Goal: Information Seeking & Learning: Compare options

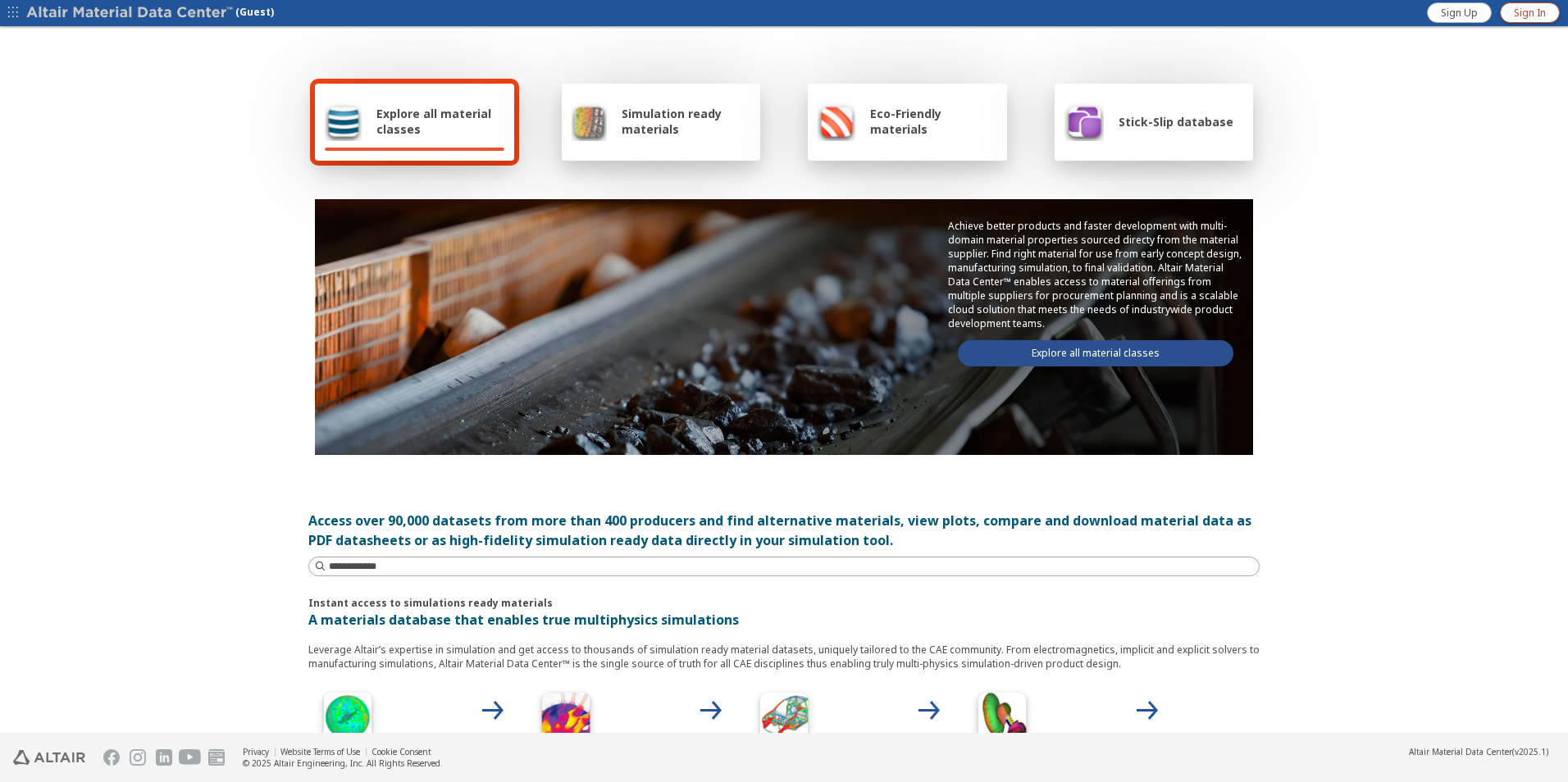
click at [1520, 9] on span "Sign In" at bounding box center [1530, 12] width 32 height 13
click at [1130, 356] on link "Explore all material classes" at bounding box center [1095, 354] width 275 height 26
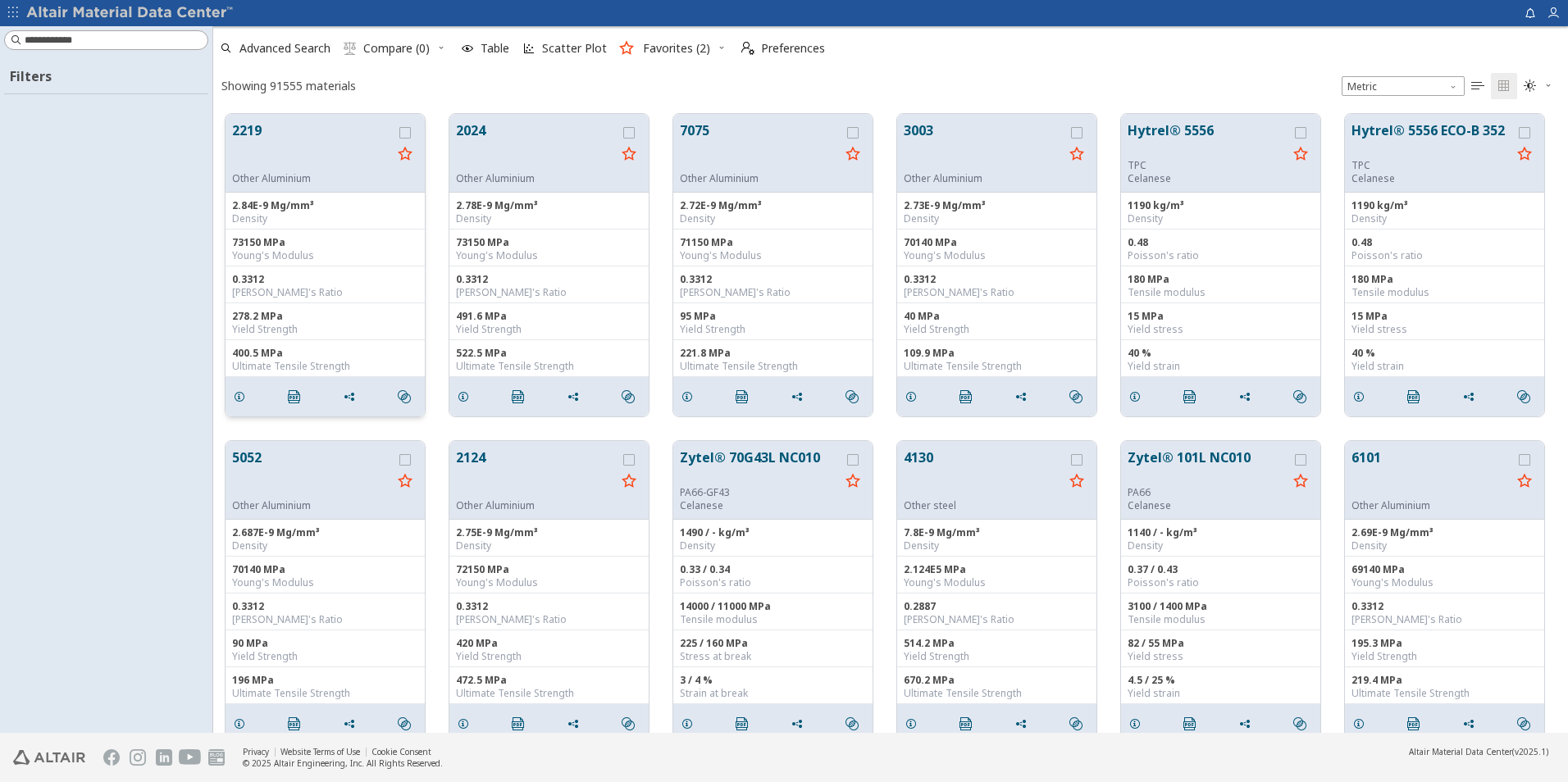
scroll to position [619, 1343]
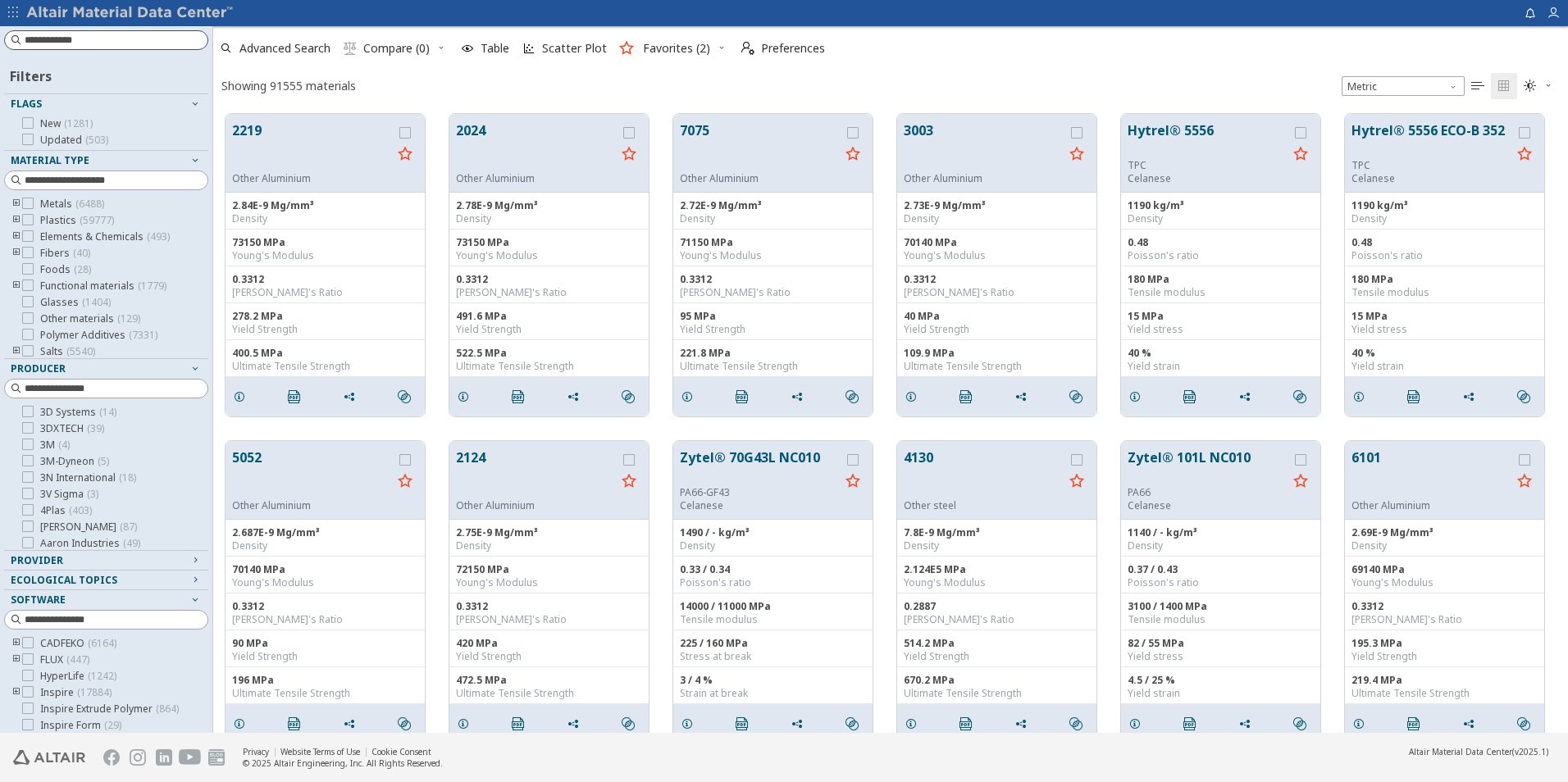
click at [114, 42] on input at bounding box center [116, 40] width 183 height 17
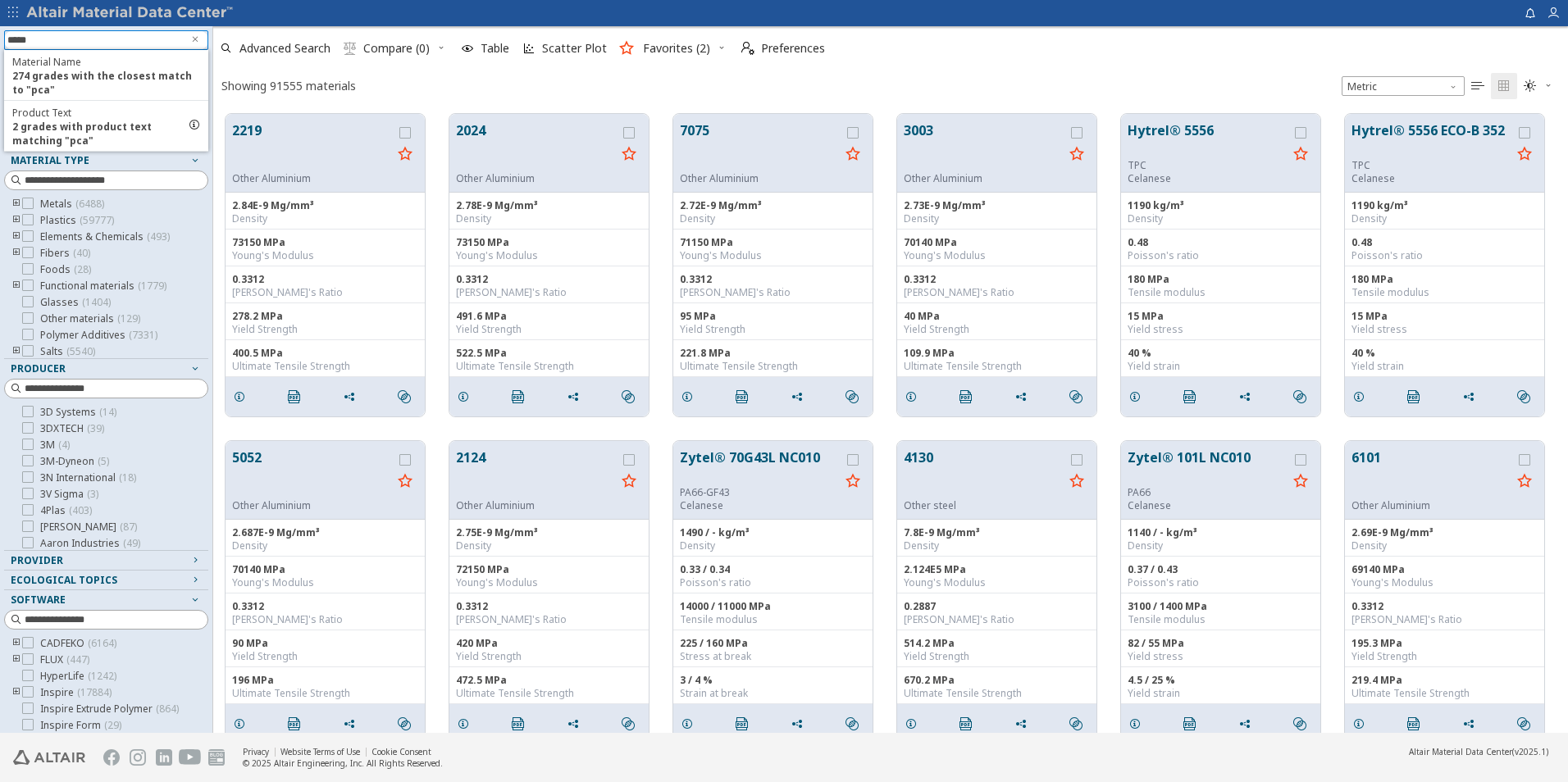
type input "******"
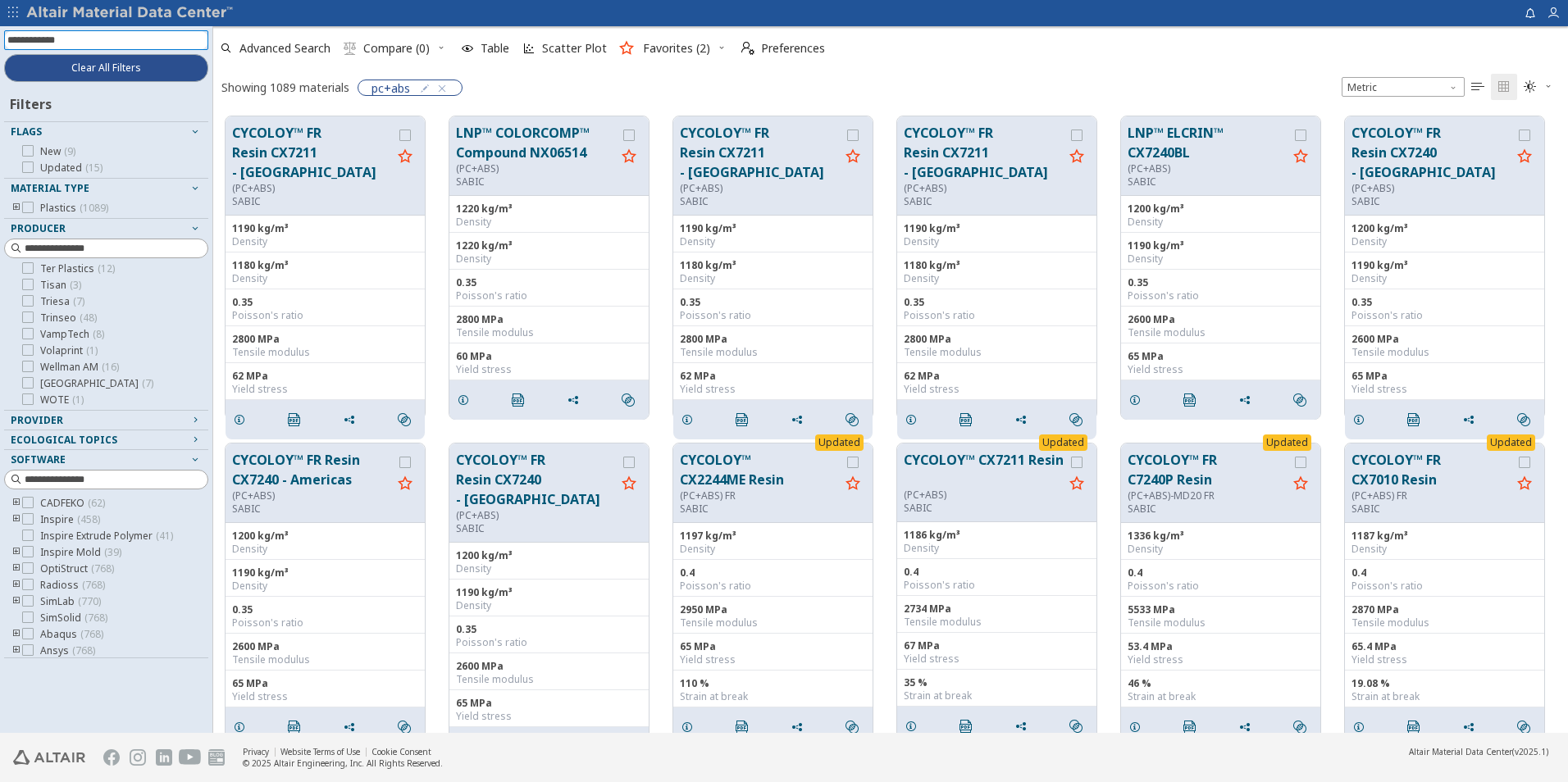
scroll to position [1165, 0]
click at [193, 458] on icon "button" at bounding box center [194, 458] width 13 height 13
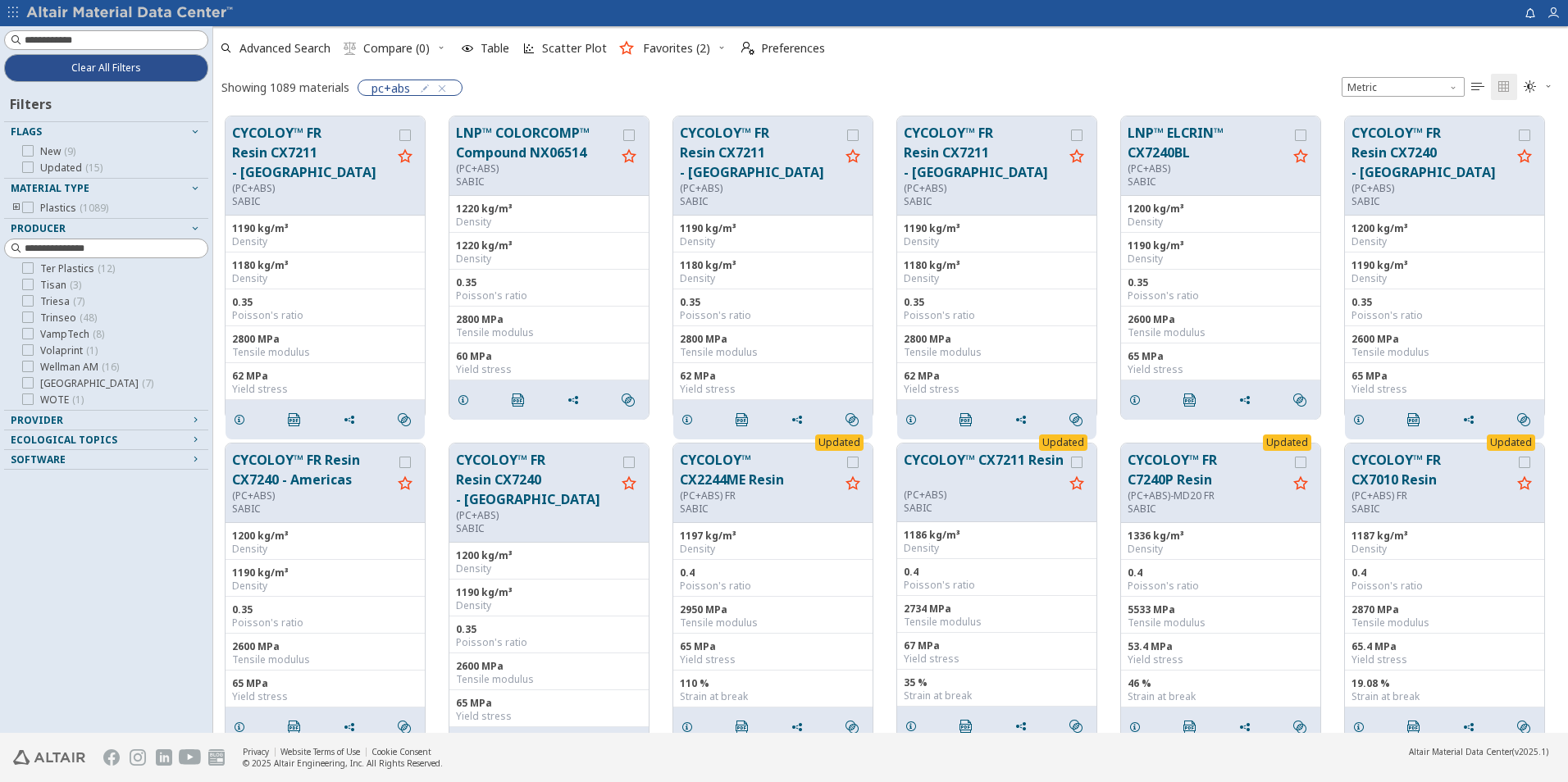
click at [151, 416] on div "Provider" at bounding box center [99, 420] width 178 height 13
click at [130, 437] on div "Ecological Topics" at bounding box center [99, 440] width 178 height 13
click at [404, 132] on icon "grid" at bounding box center [405, 135] width 11 height 11
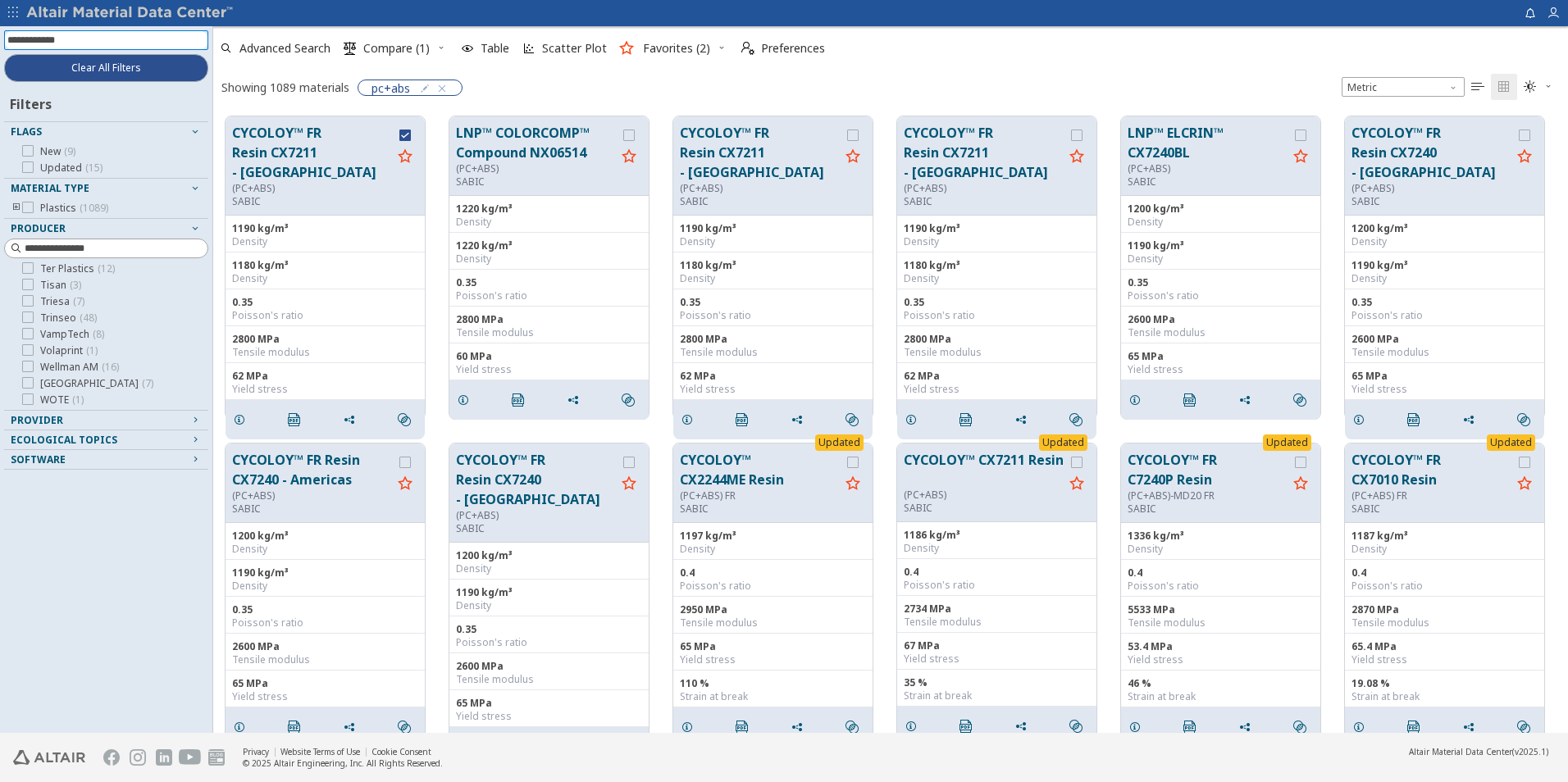
click at [134, 46] on input at bounding box center [107, 40] width 201 height 18
type input "**"
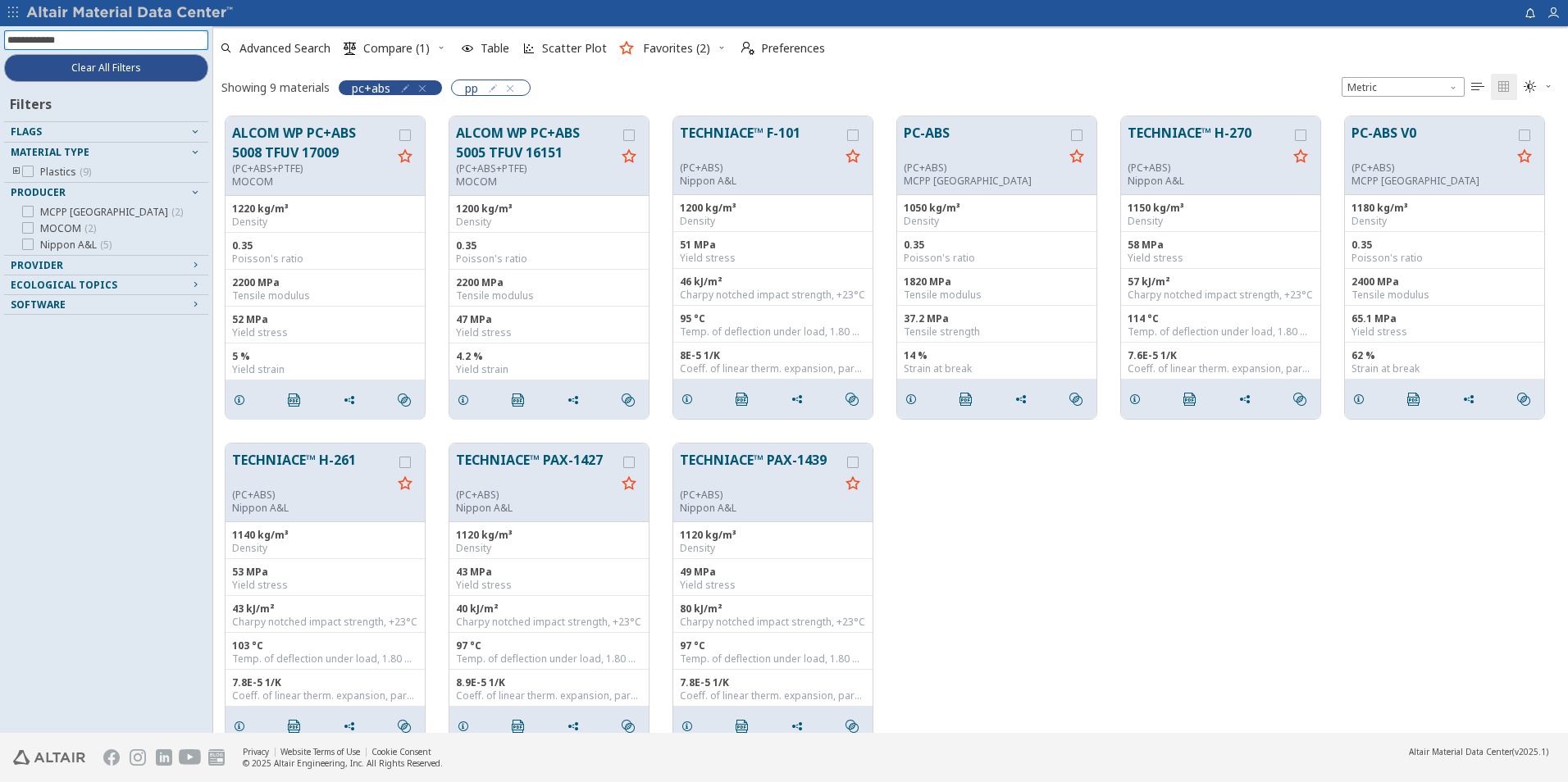
click at [429, 91] on icon "button" at bounding box center [422, 88] width 13 height 13
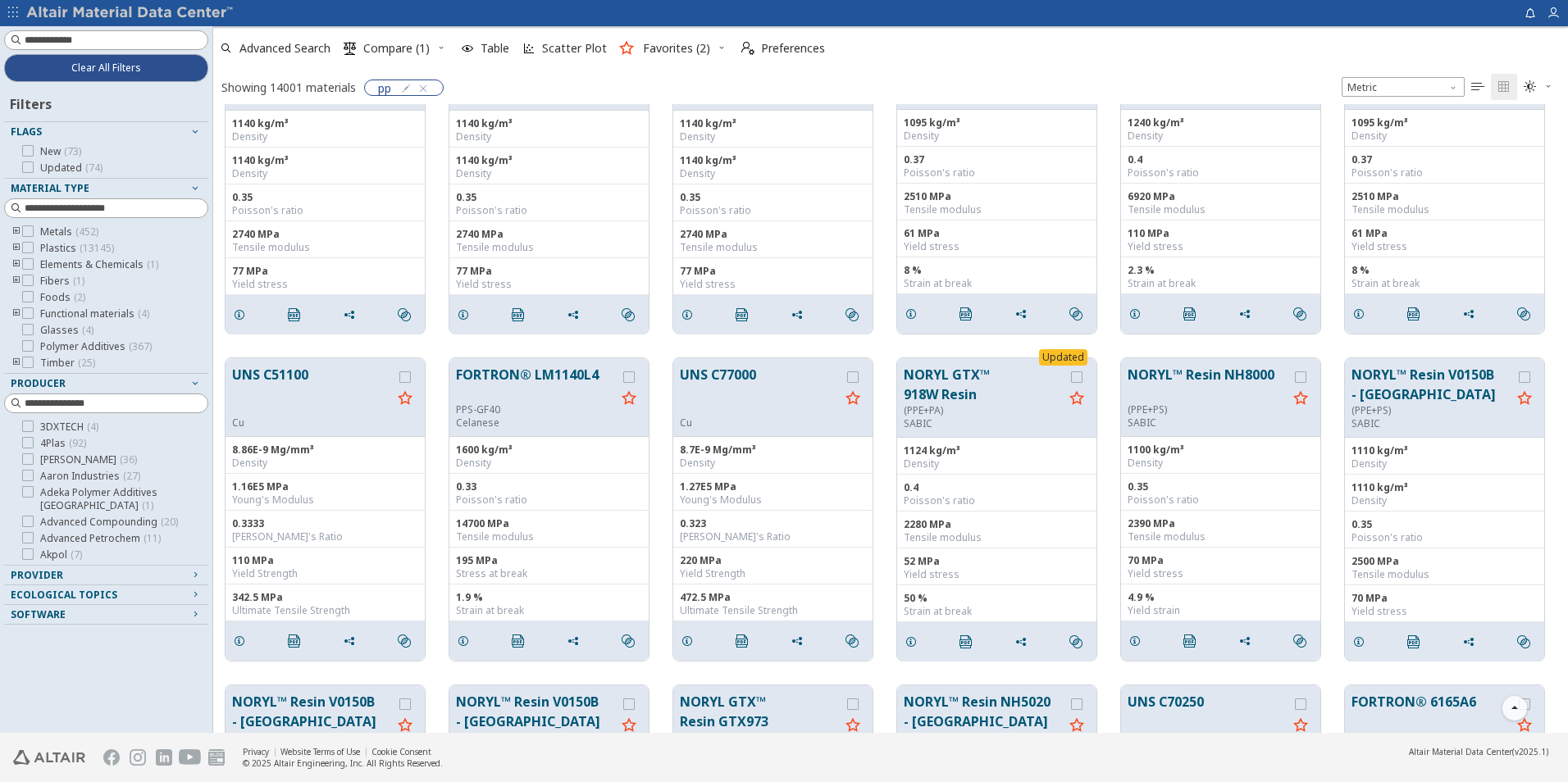
scroll to position [1804, 0]
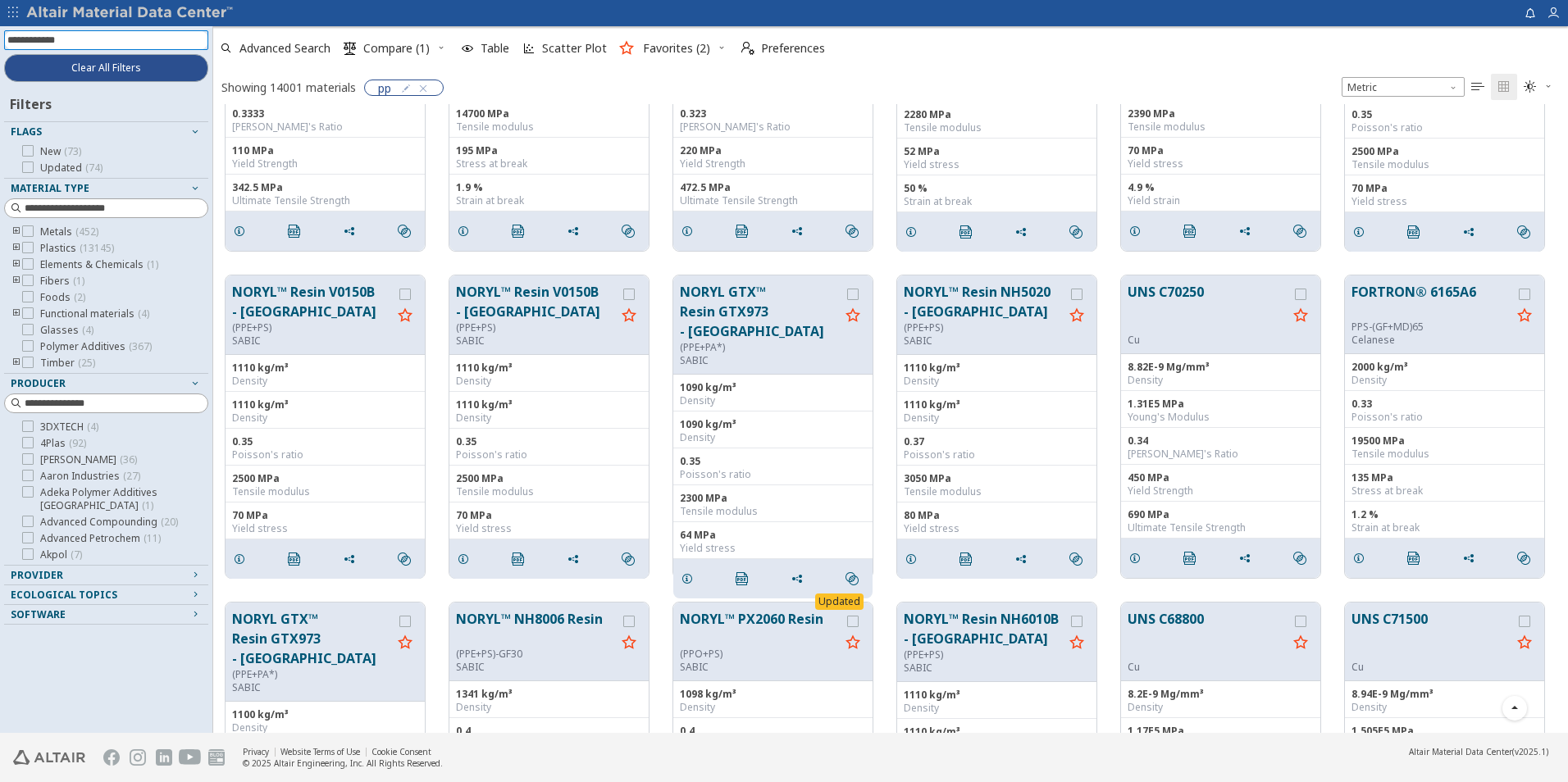
click at [164, 44] on input at bounding box center [107, 40] width 201 height 18
type input "**********"
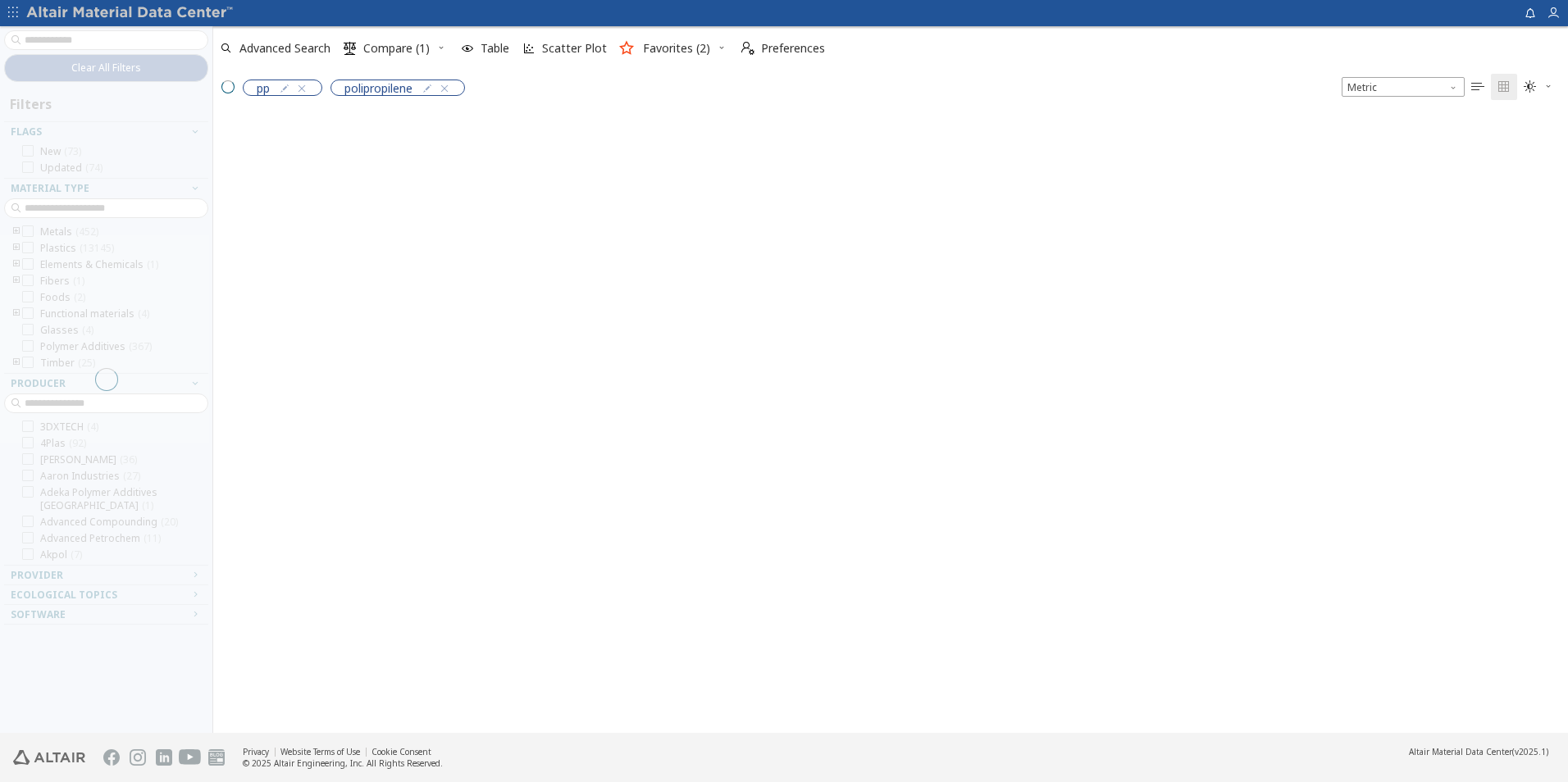
click at [304, 78] on div "pp" at bounding box center [279, 87] width 88 height 18
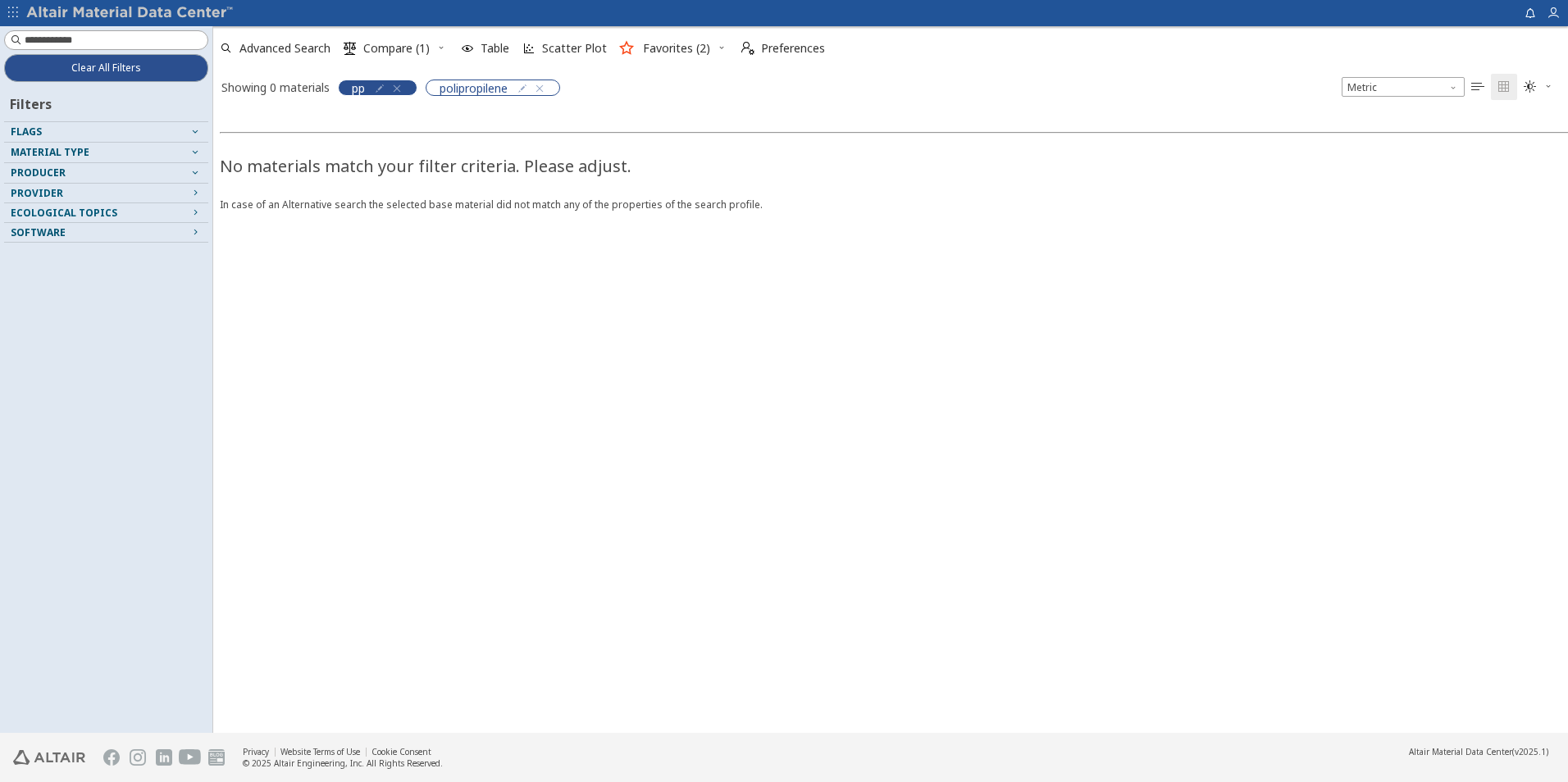
click at [399, 87] on icon "button" at bounding box center [397, 88] width 13 height 13
click at [33, 41] on input at bounding box center [116, 40] width 183 height 17
click at [465, 82] on div "polipropilene" at bounding box center [405, 87] width 135 height 17
click at [453, 90] on icon "button" at bounding box center [451, 88] width 13 height 13
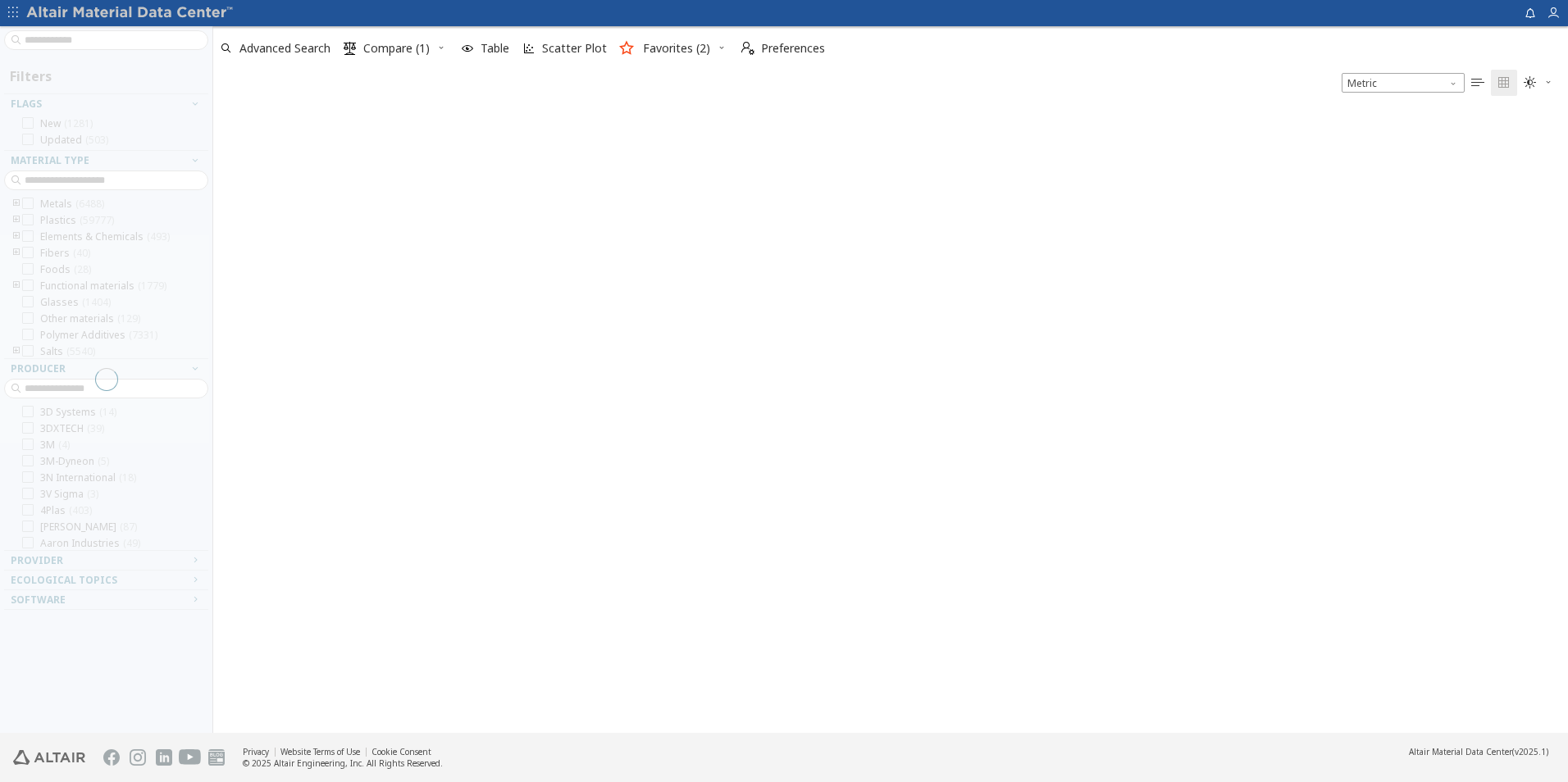
click at [68, 41] on div at bounding box center [106, 379] width 212 height 706
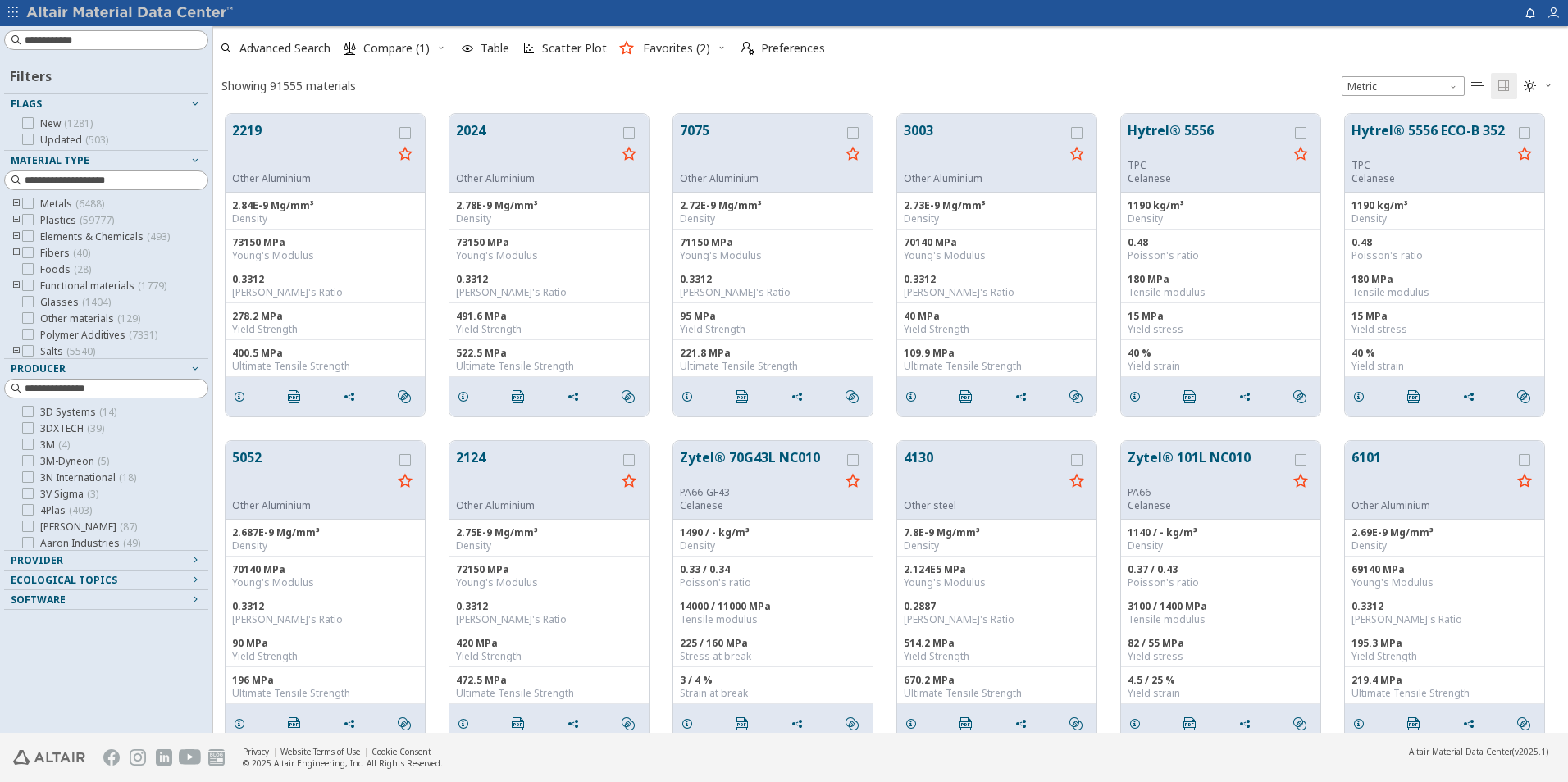
scroll to position [619, 1343]
click at [68, 41] on input at bounding box center [116, 40] width 183 height 17
type input "**"
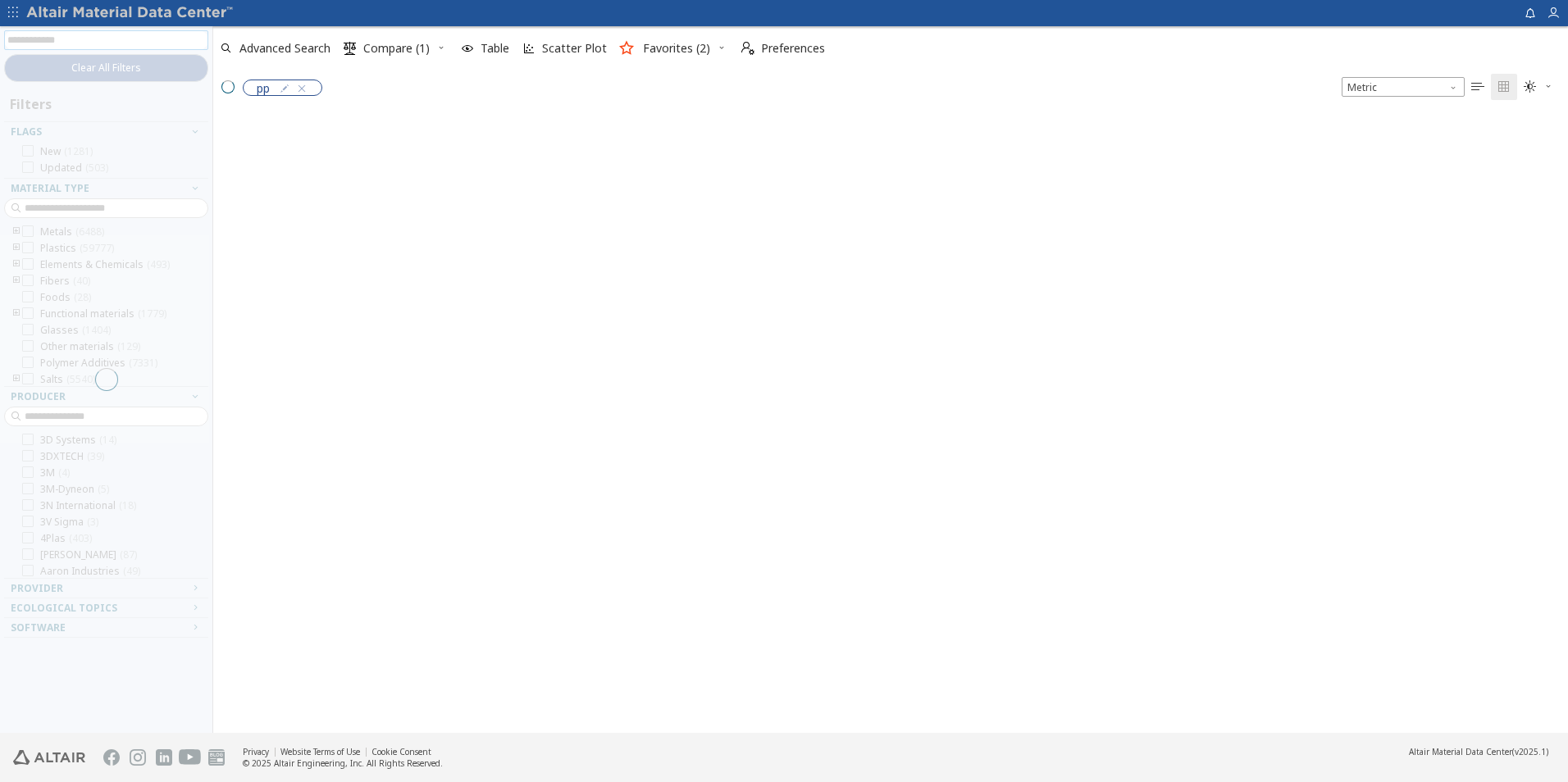
scroll to position [617, 1343]
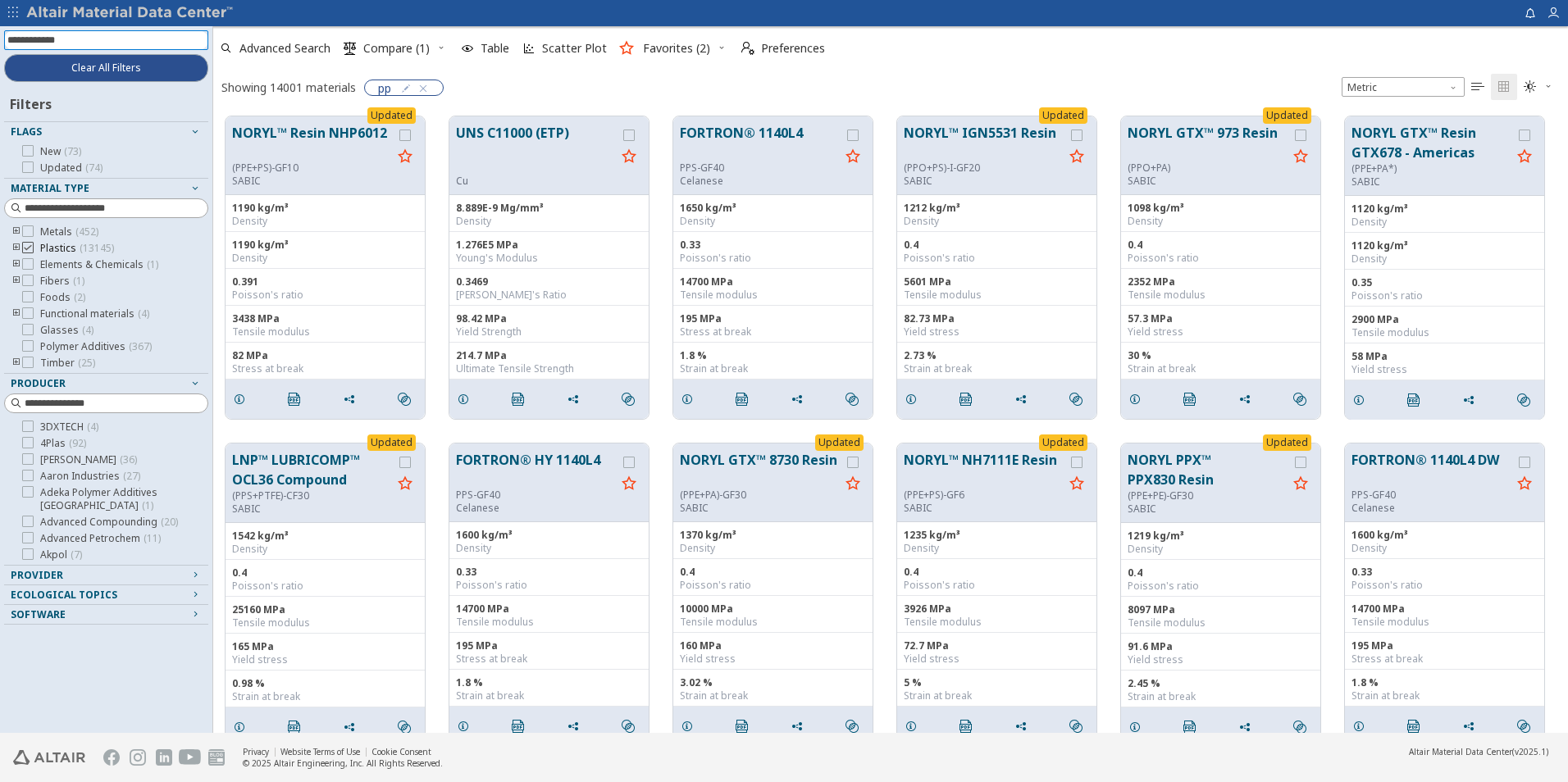
click at [62, 247] on span "Plastics ( 13145 )" at bounding box center [77, 248] width 74 height 13
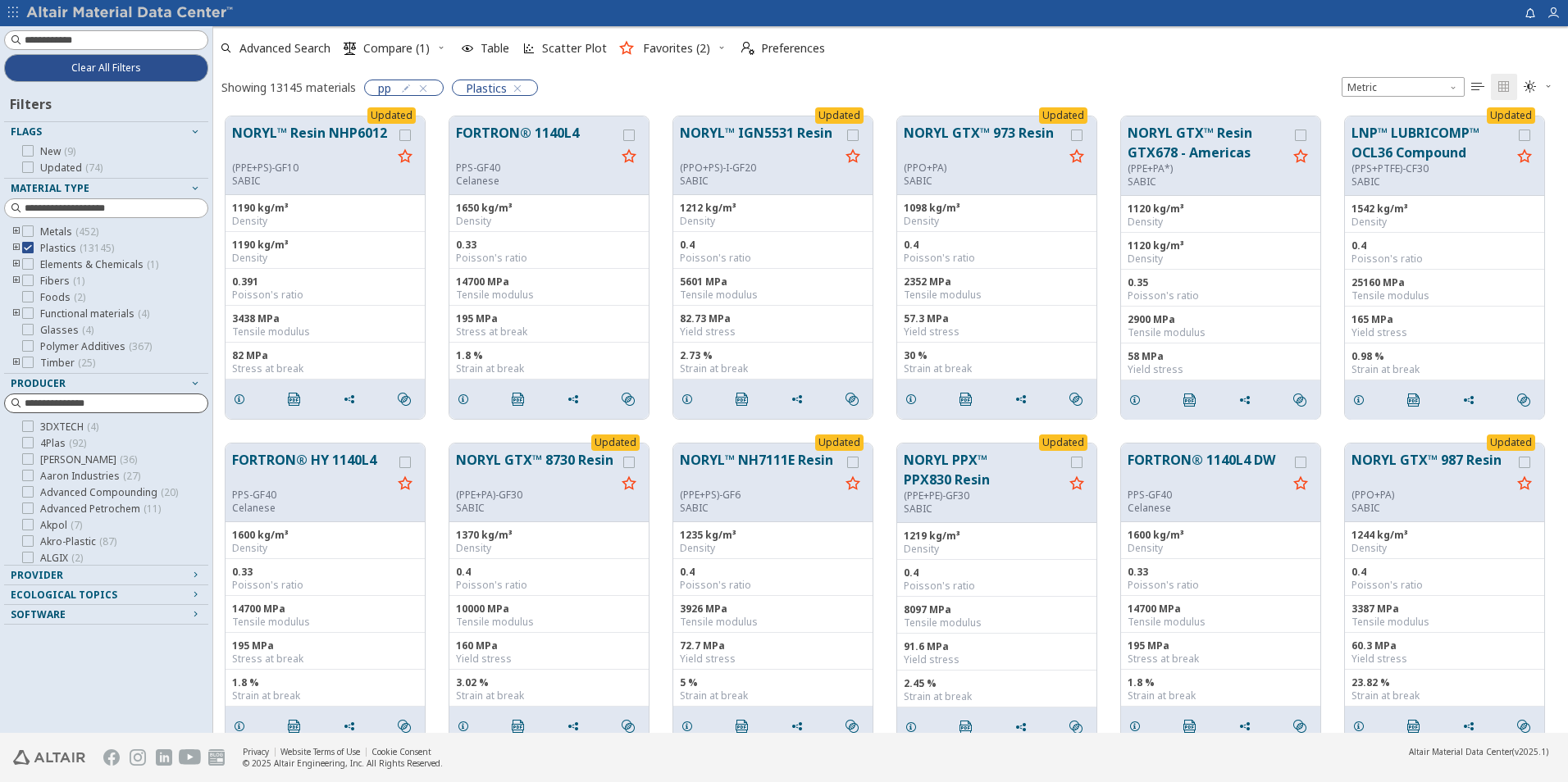
click at [62, 406] on input at bounding box center [116, 403] width 183 height 17
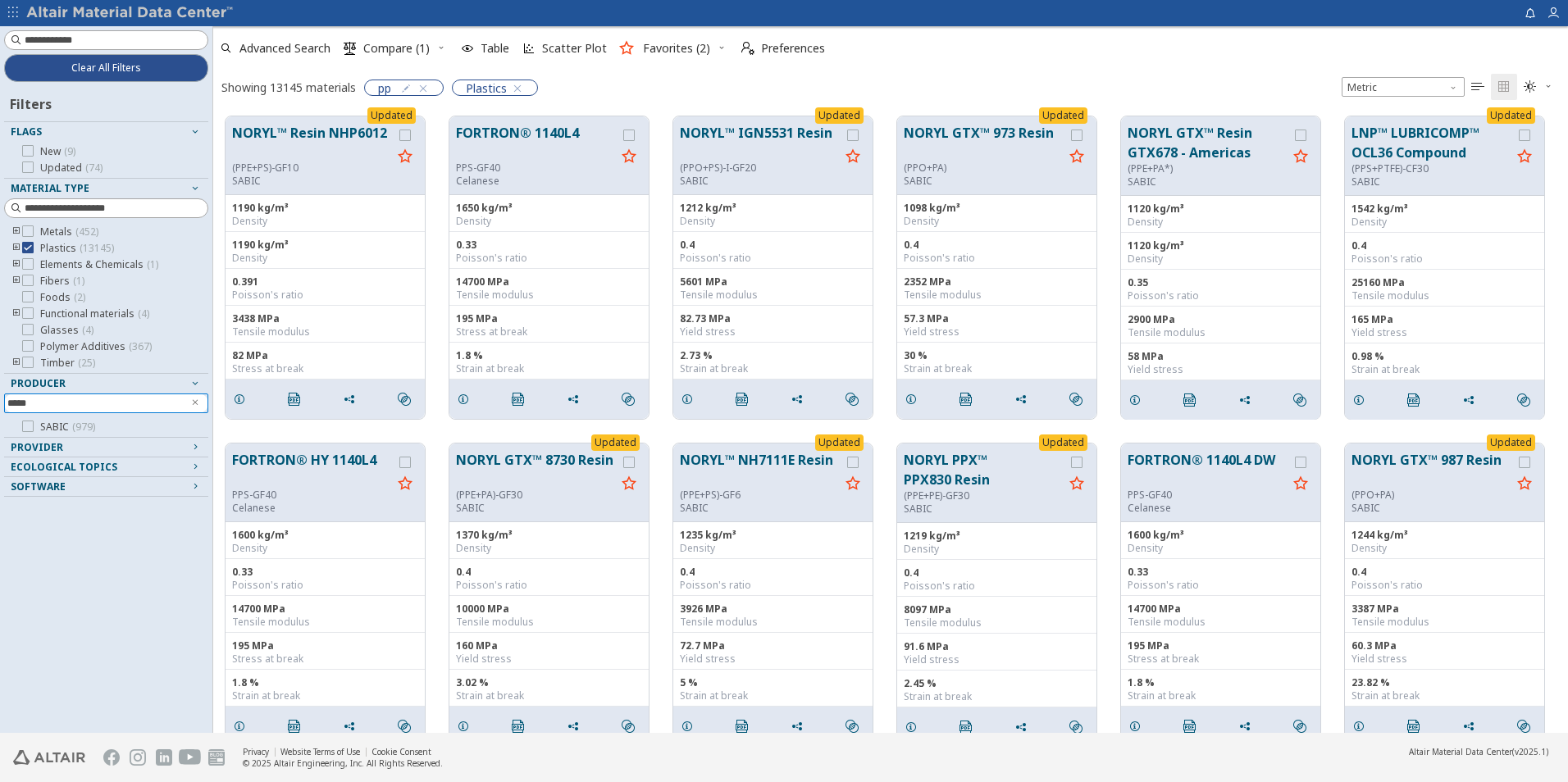
click at [66, 431] on div at bounding box center [102, 432] width 196 height 8
type input "*****"
click at [33, 427] on div at bounding box center [27, 426] width 11 height 11
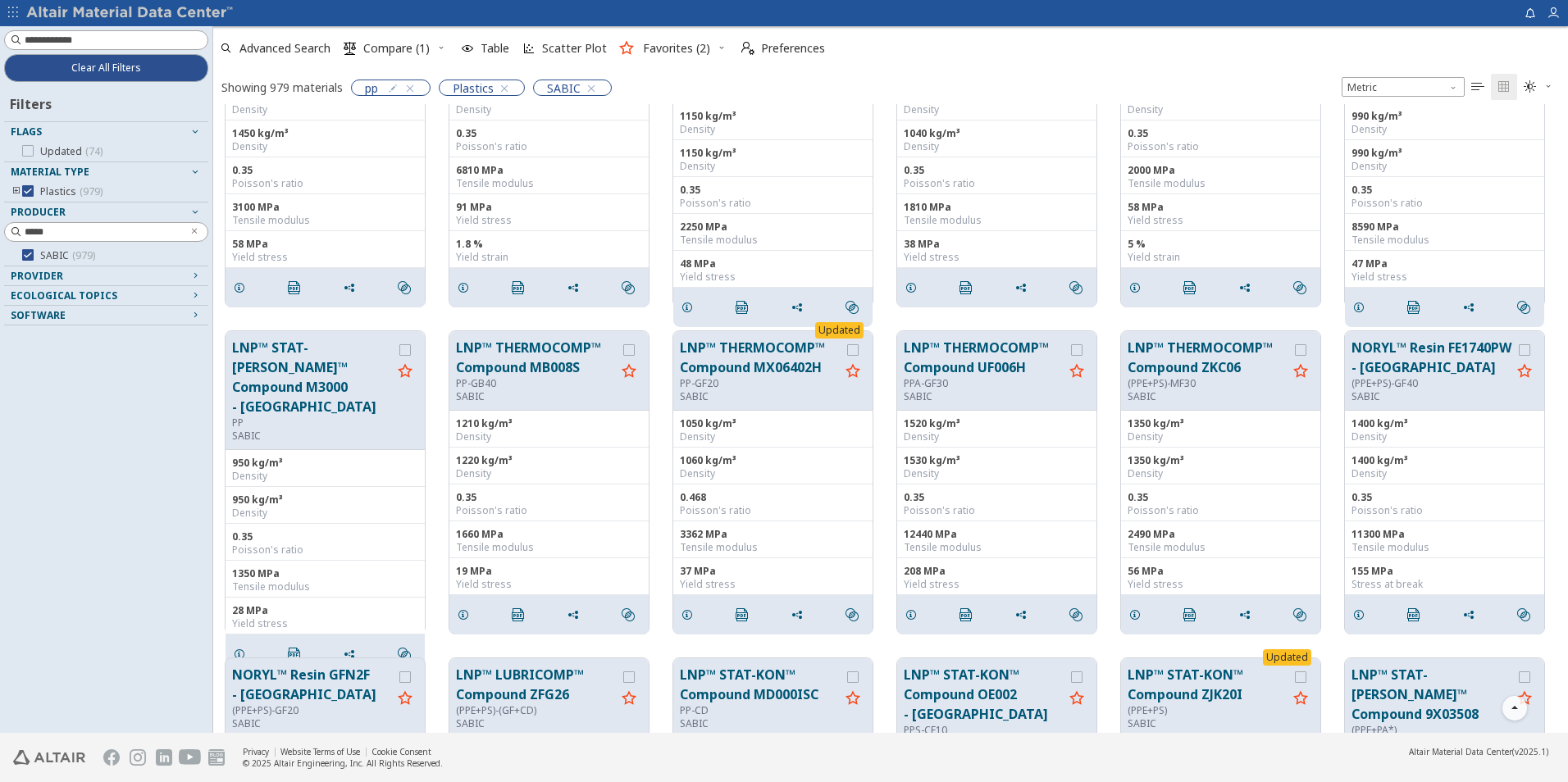
scroll to position [12544, 0]
click at [407, 347] on icon "grid" at bounding box center [405, 349] width 11 height 11
click at [419, 89] on div "pp" at bounding box center [391, 87] width 79 height 17
click at [406, 88] on icon "button" at bounding box center [410, 88] width 13 height 13
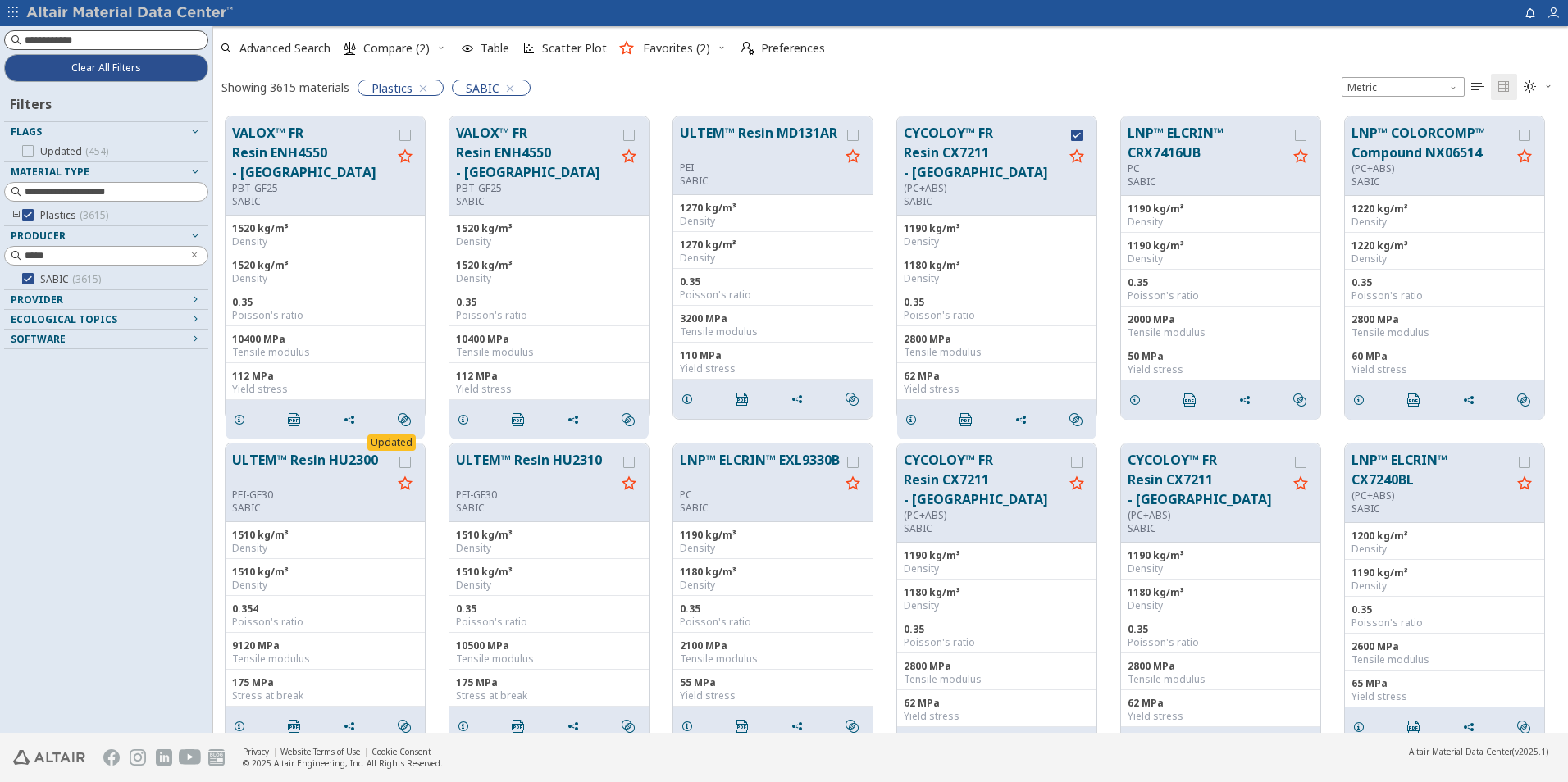
click at [129, 40] on input at bounding box center [116, 40] width 183 height 17
type input "***"
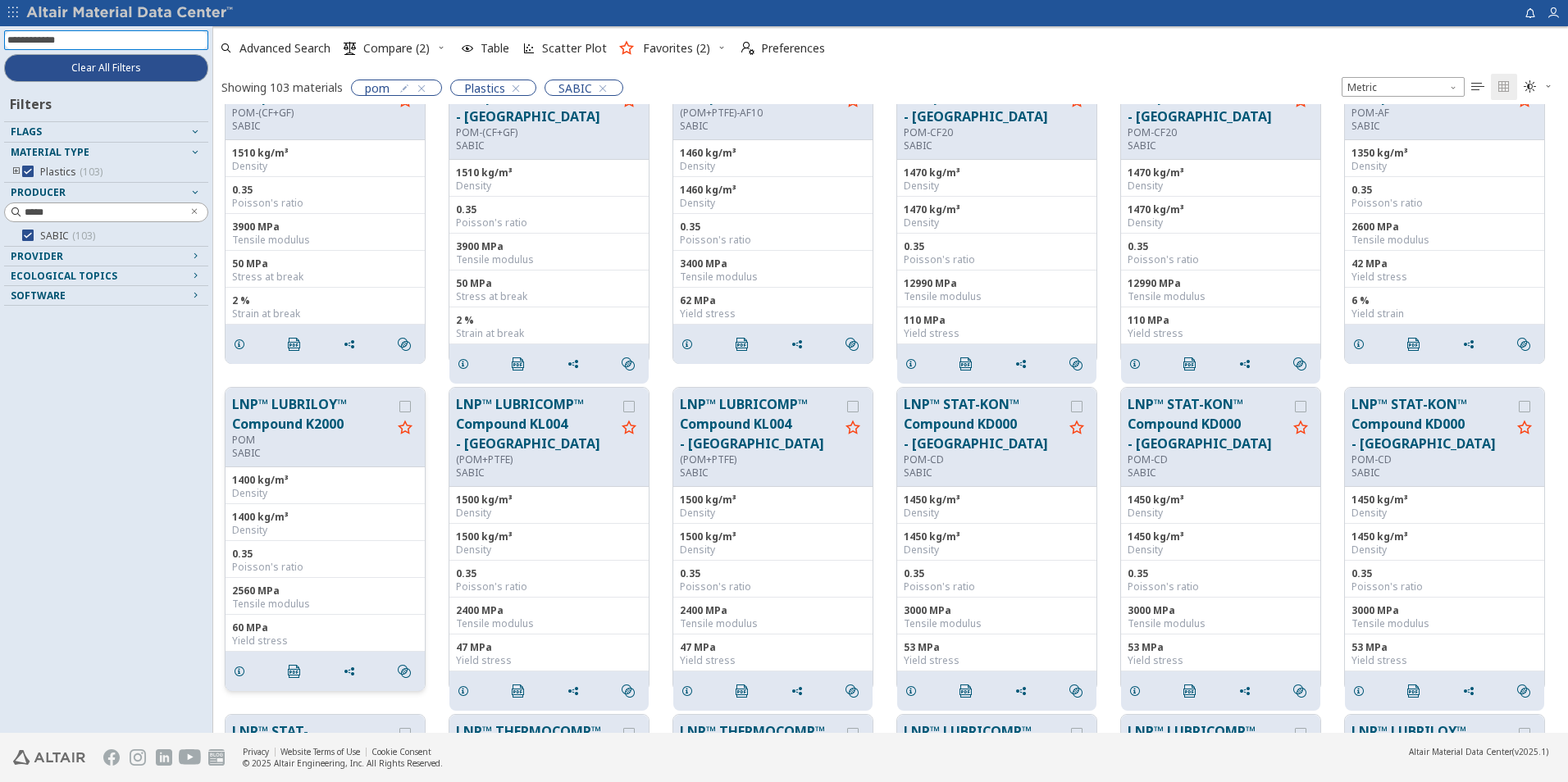
scroll to position [82, 0]
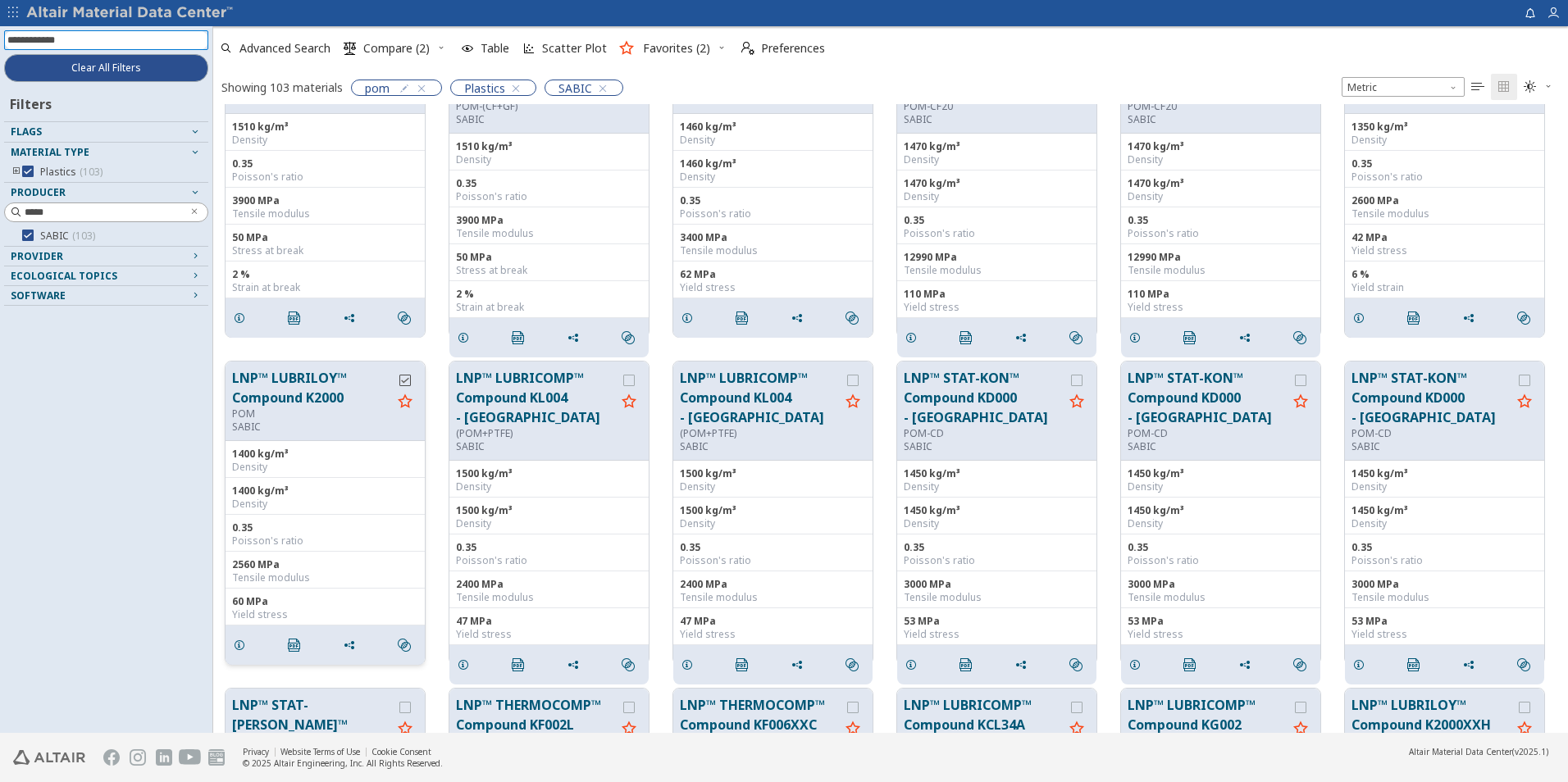
click at [405, 378] on icon "grid" at bounding box center [405, 380] width 11 height 11
click at [110, 40] on input at bounding box center [116, 40] width 183 height 17
type input "********"
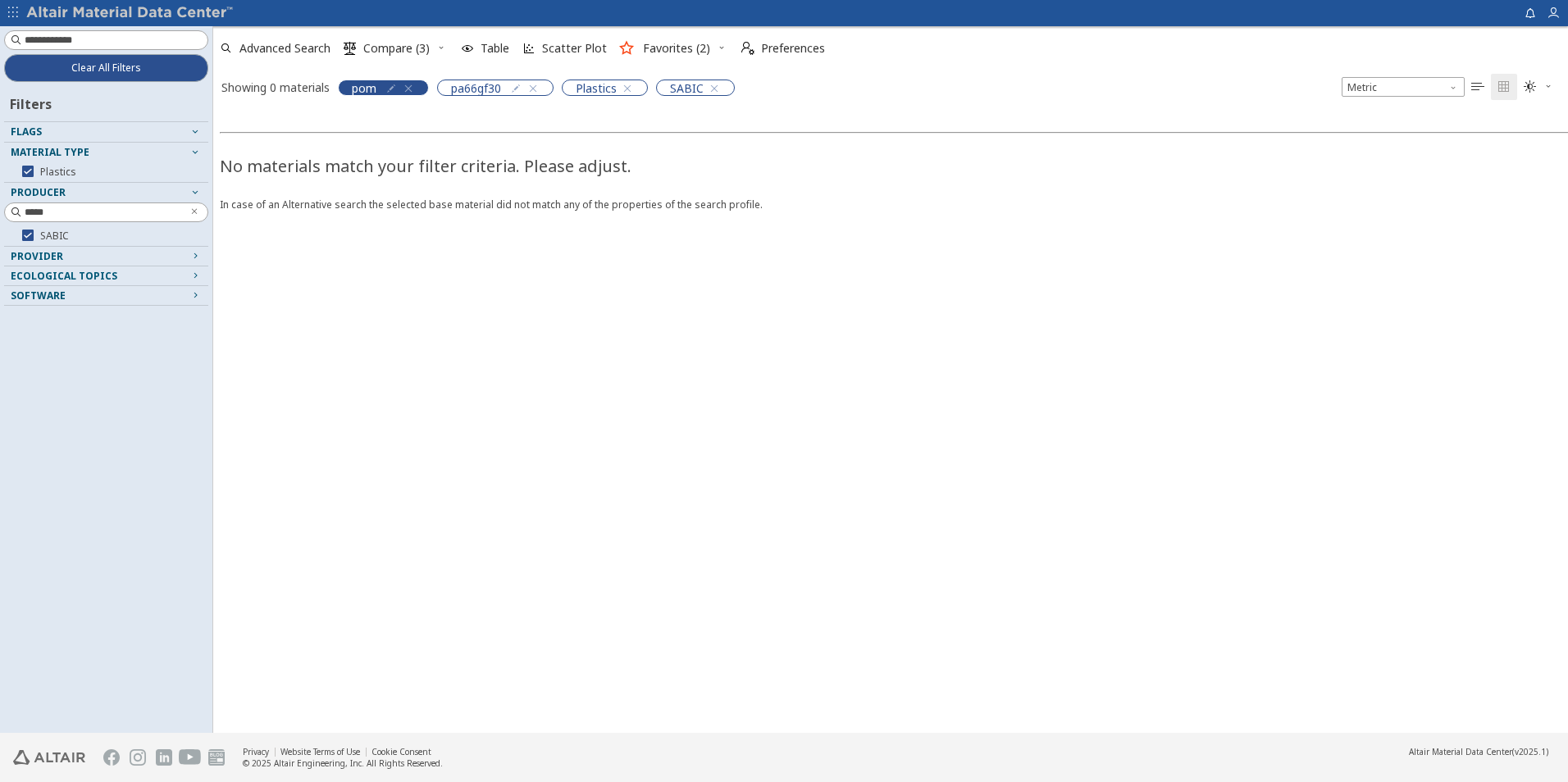
click at [406, 86] on icon "button" at bounding box center [408, 88] width 13 height 13
click at [171, 39] on input at bounding box center [116, 40] width 183 height 17
type input "*********"
click at [432, 86] on icon "button" at bounding box center [434, 88] width 13 height 13
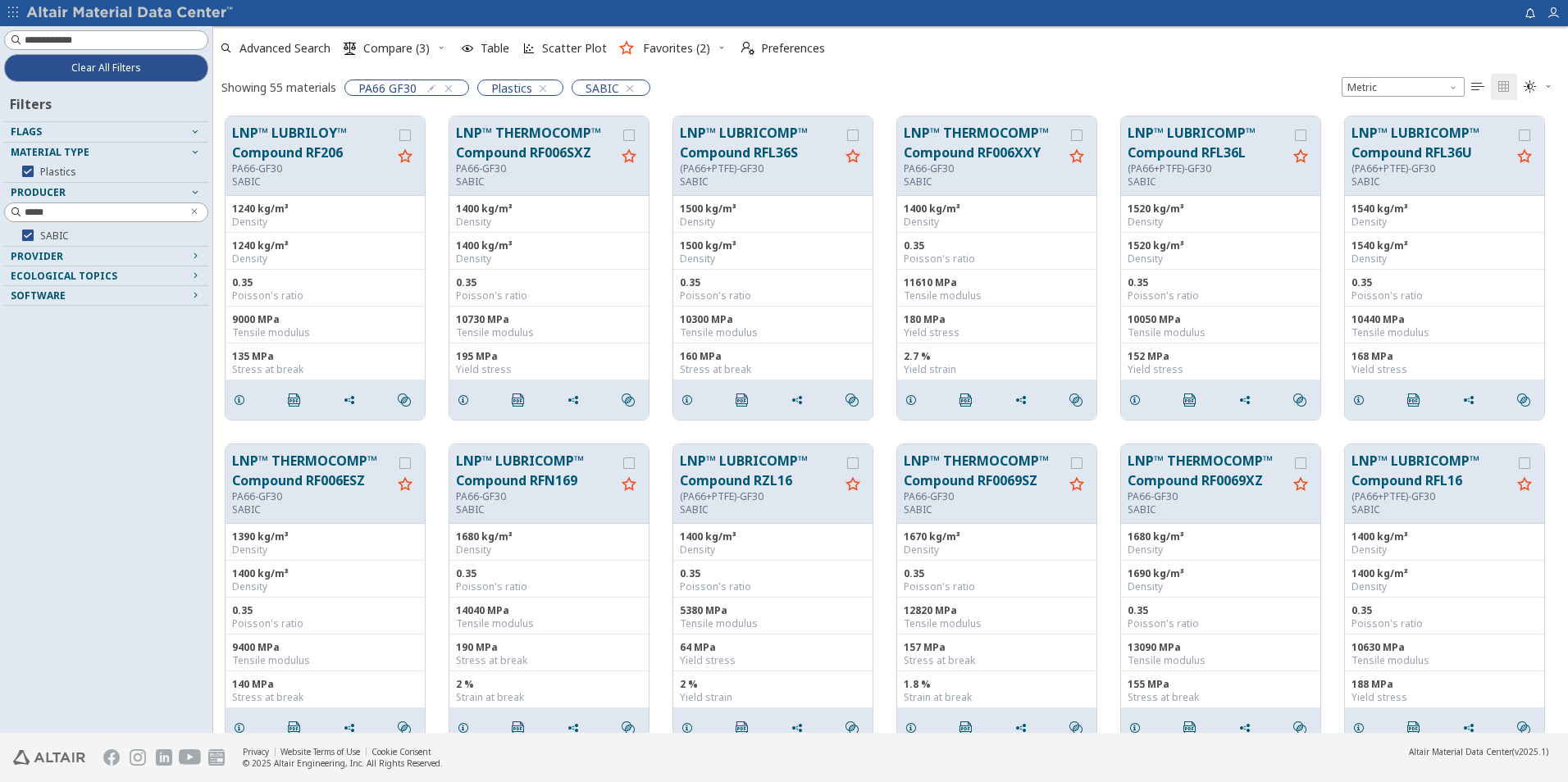
scroll to position [617, 1343]
click at [406, 139] on icon "grid" at bounding box center [405, 135] width 11 height 11
click at [410, 54] on span "Compare (4)" at bounding box center [396, 48] width 66 height 11
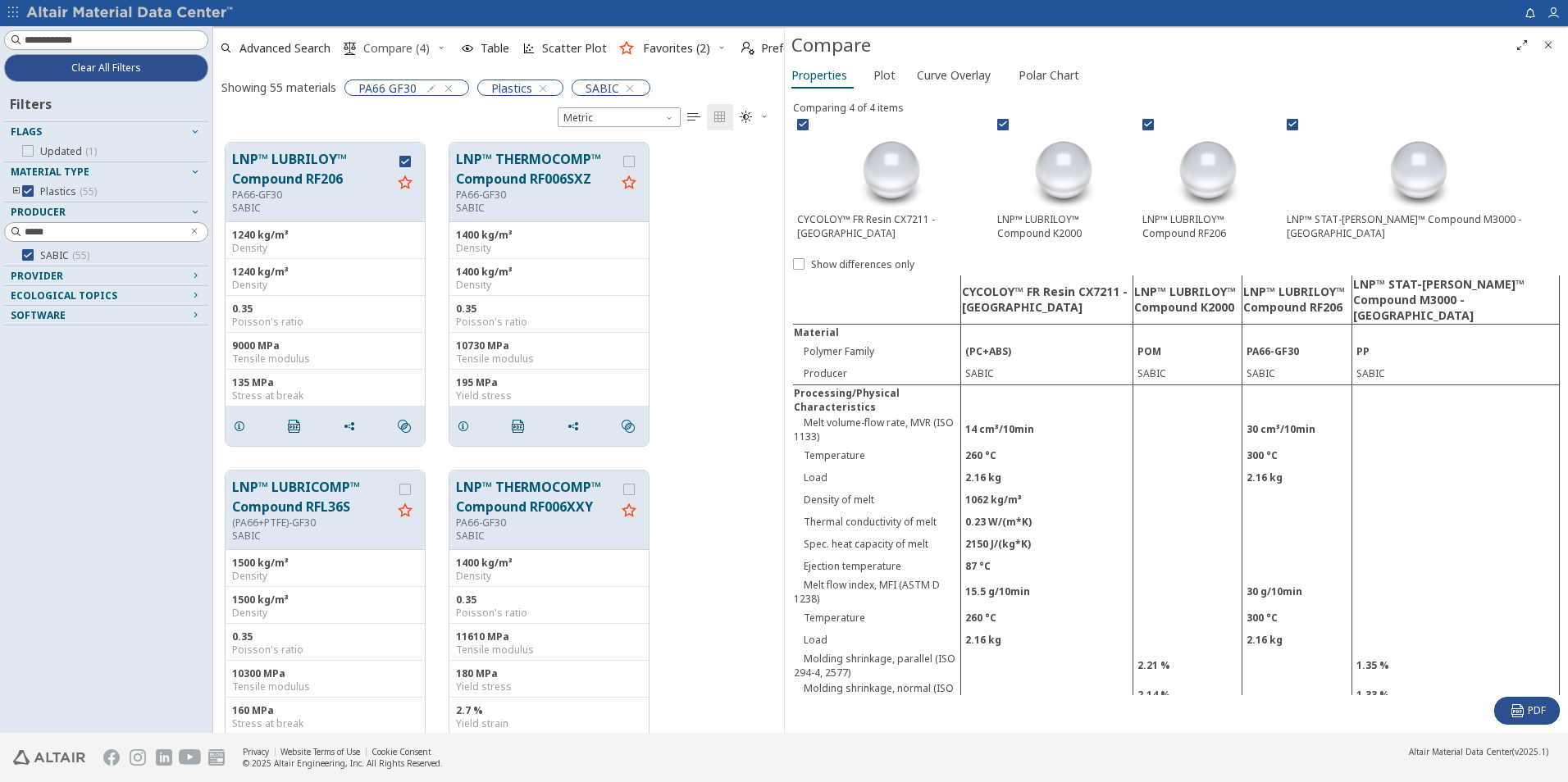
scroll to position [590, 559]
click at [859, 259] on span "Show differences only" at bounding box center [862, 265] width 103 height 13
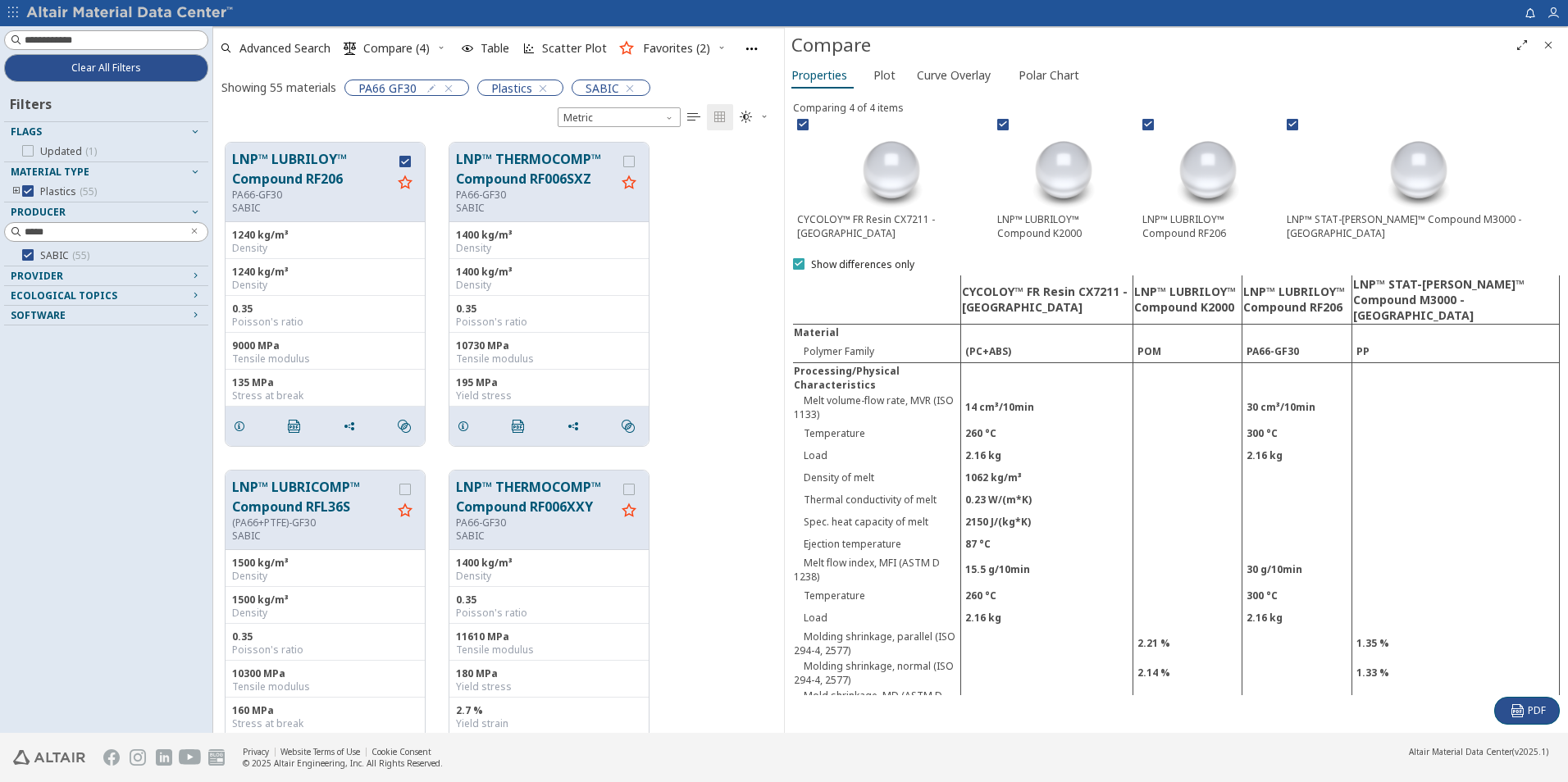
click at [859, 259] on span "Show differences only" at bounding box center [862, 265] width 103 height 13
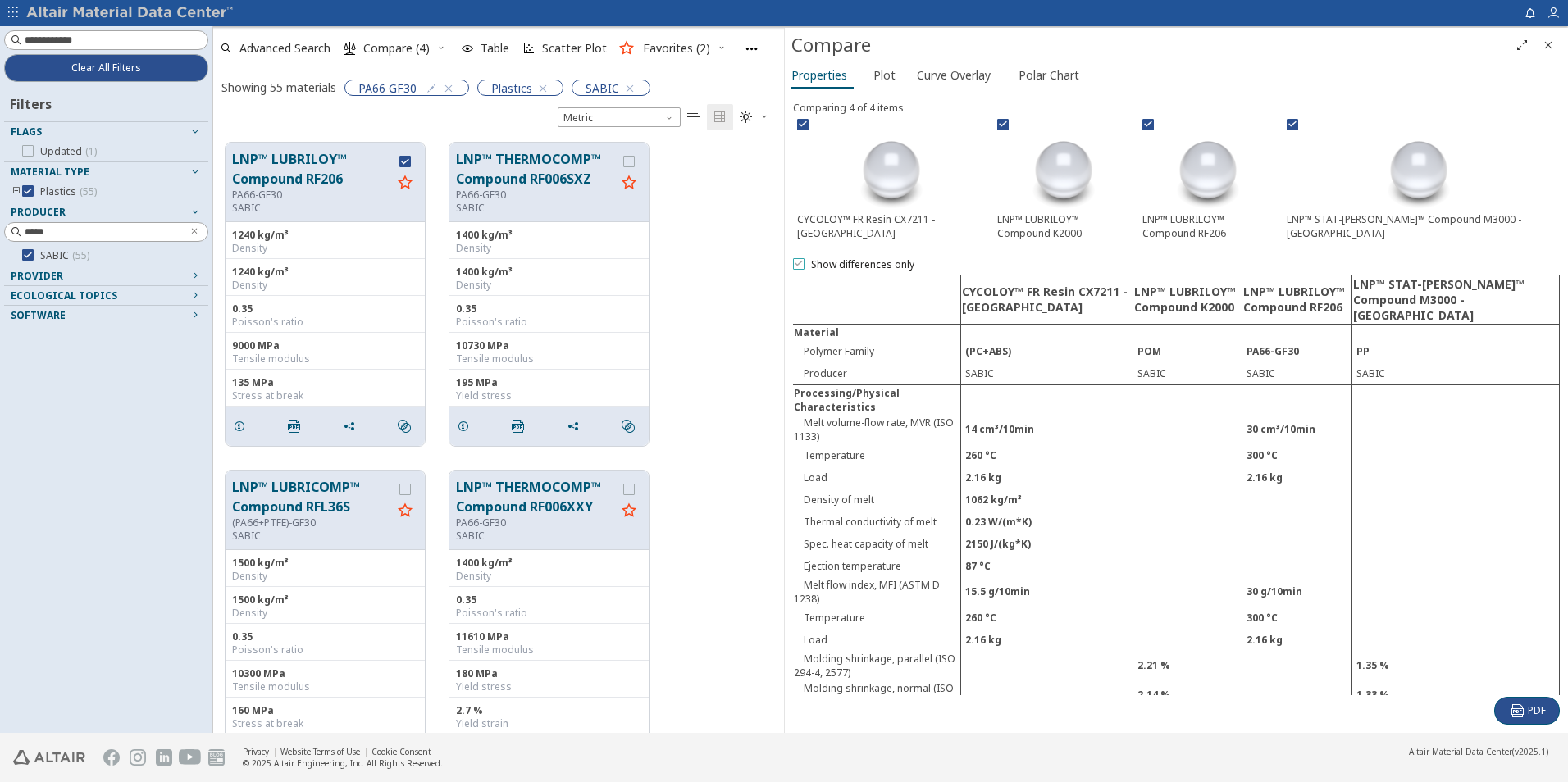
click at [859, 259] on span "Show differences only" at bounding box center [862, 265] width 103 height 13
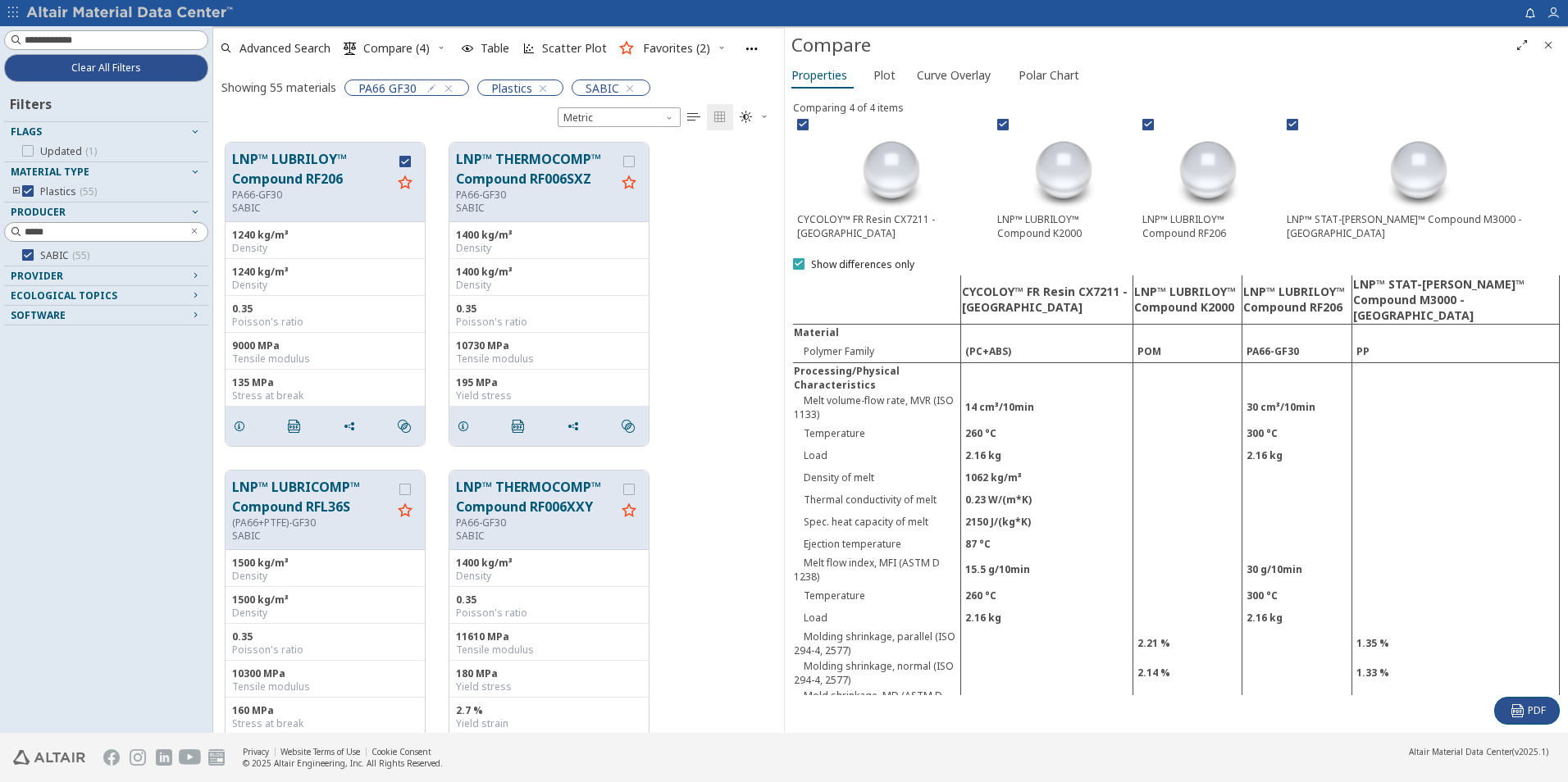
click at [859, 259] on span "Show differences only" at bounding box center [862, 265] width 103 height 13
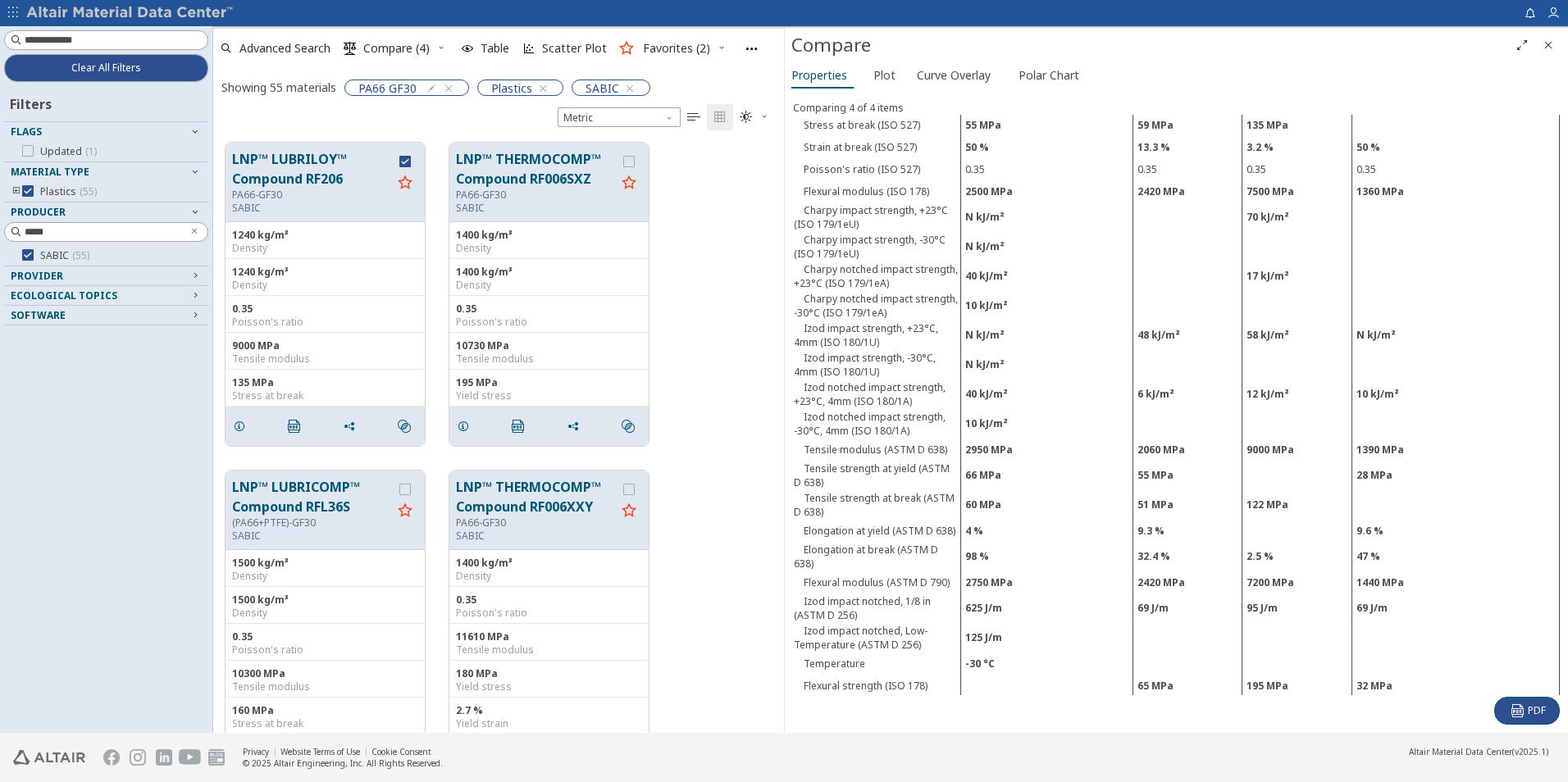
scroll to position [820, 0]
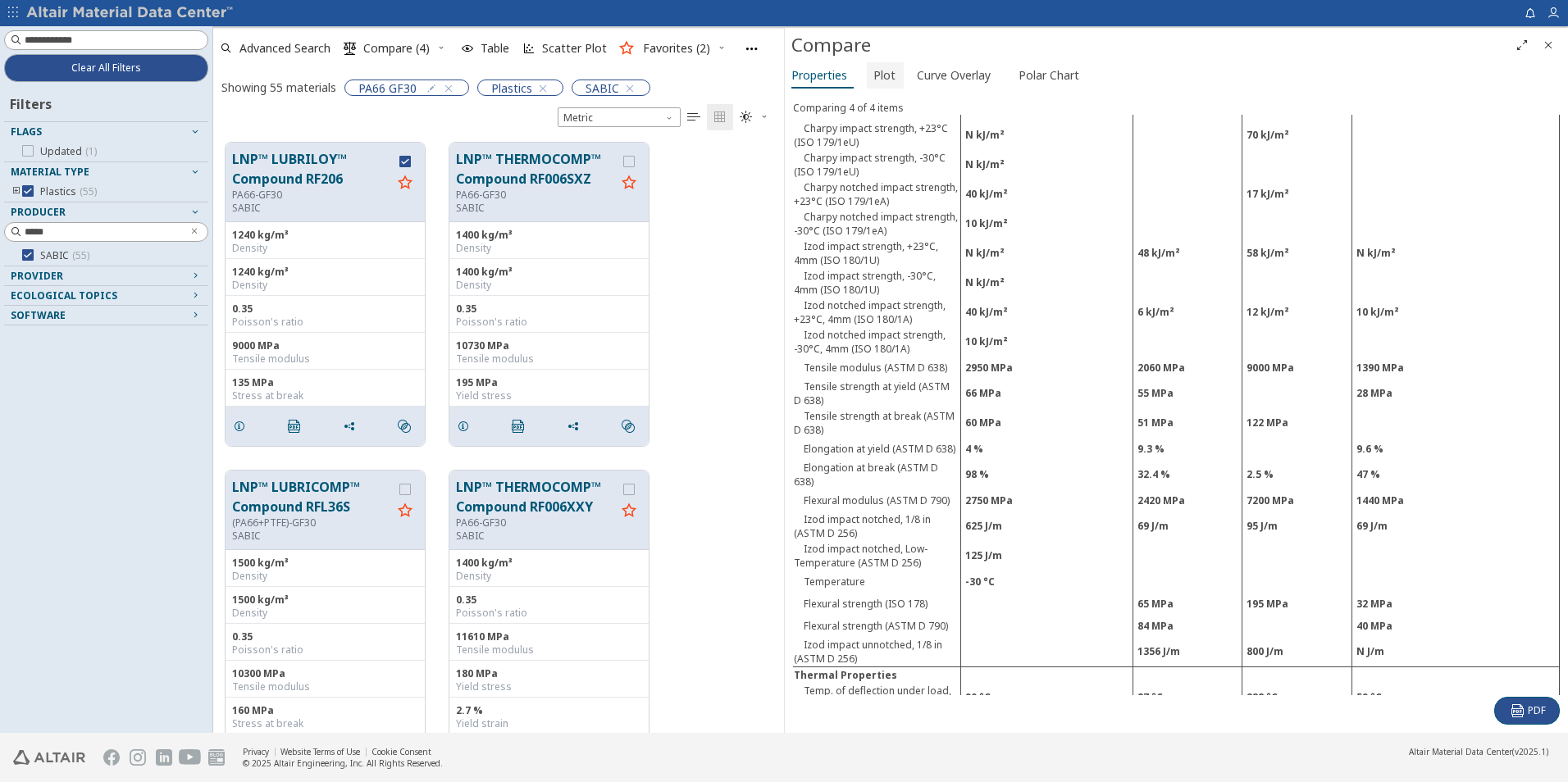
click at [875, 81] on span "Plot" at bounding box center [884, 76] width 22 height 26
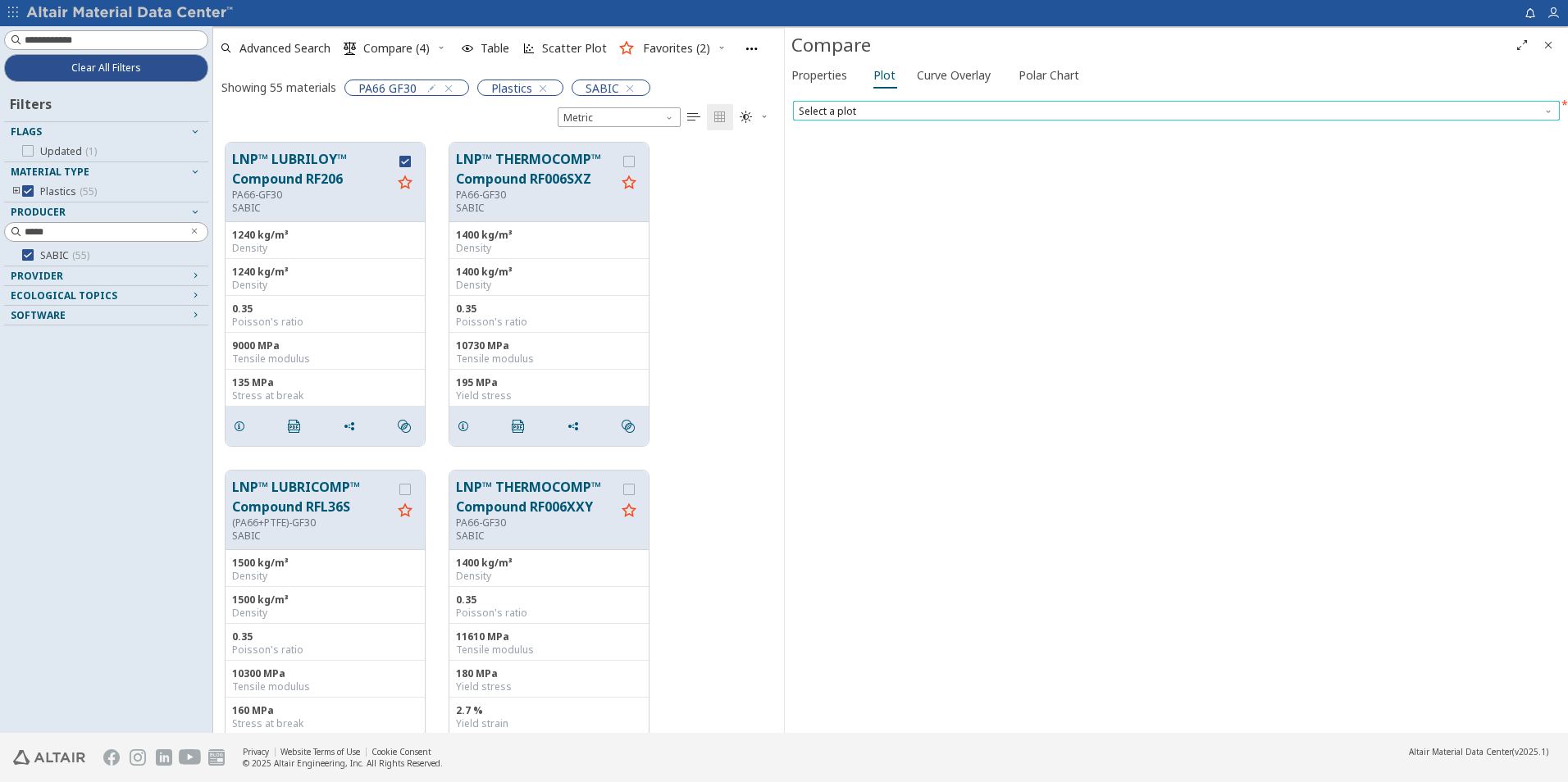
click at [869, 113] on span "Select a plot" at bounding box center [1176, 111] width 766 height 19
click at [977, 75] on span "Curve Overlay" at bounding box center [954, 76] width 74 height 26
click at [967, 100] on span "Select a plot" at bounding box center [912, 110] width 246 height 19
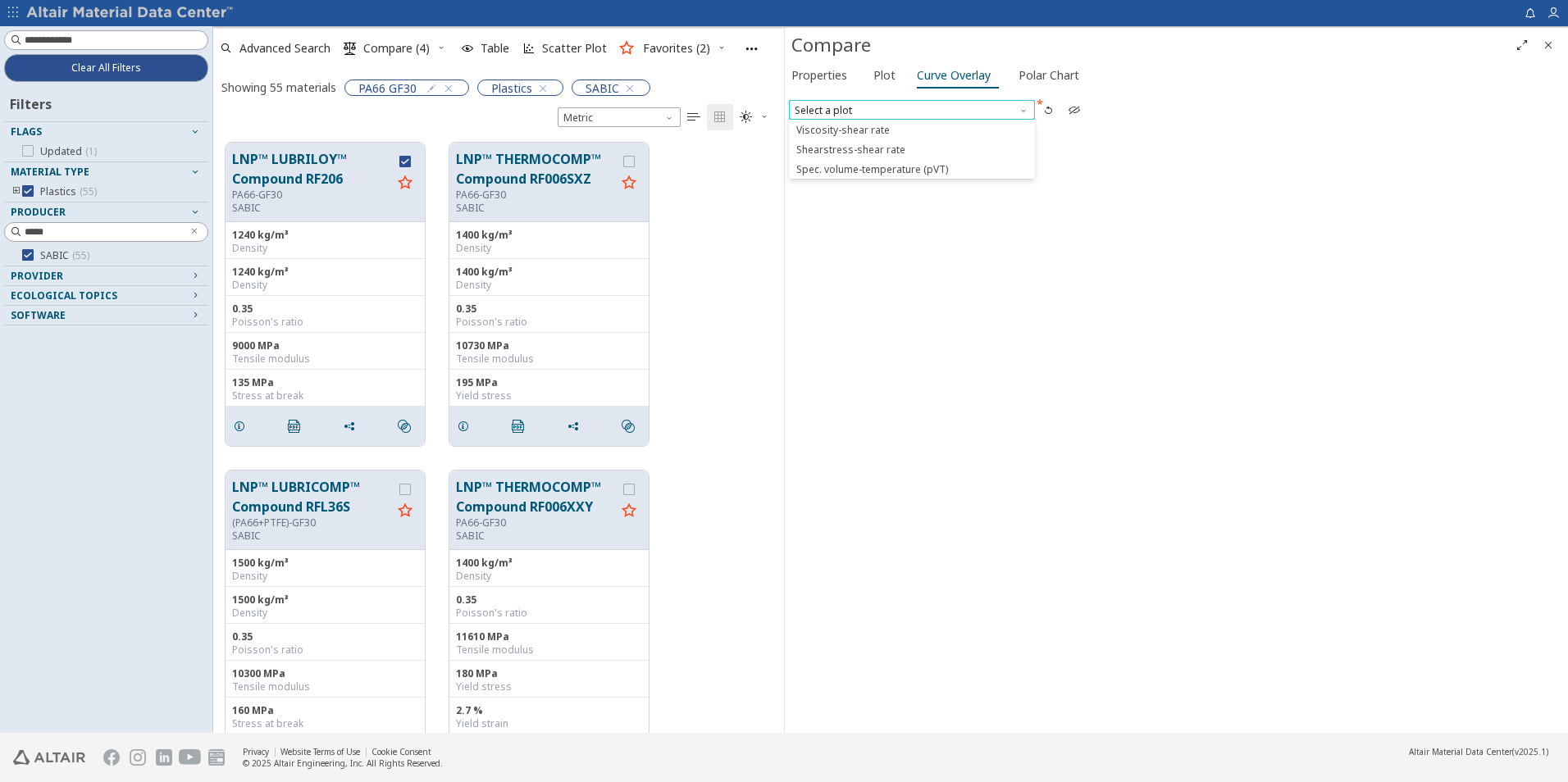
click at [967, 100] on span "Select a plot" at bounding box center [912, 110] width 246 height 19
click at [1013, 77] on button "Polar Chart" at bounding box center [1051, 76] width 79 height 26
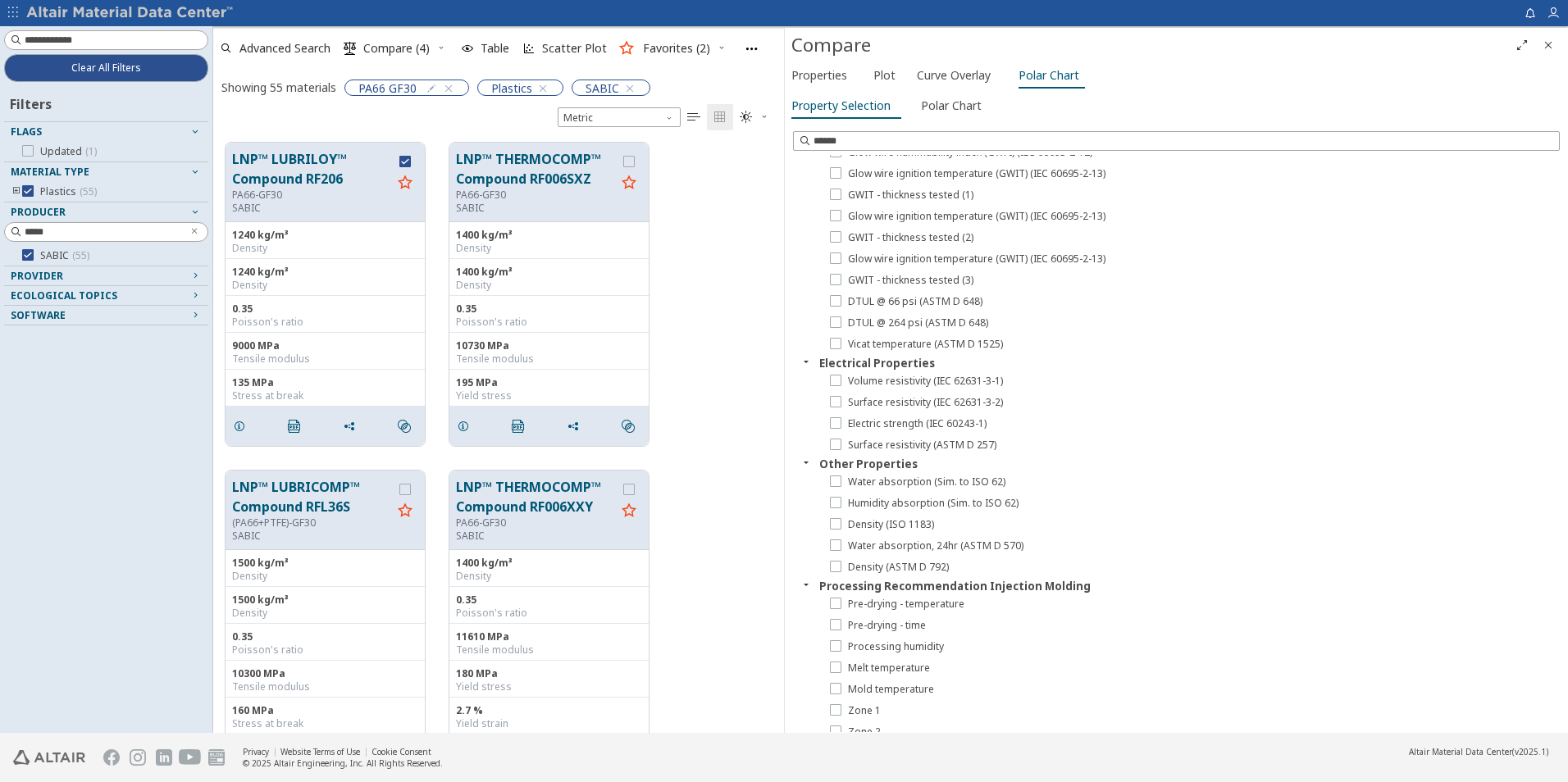
scroll to position [1386, 0]
